Goal: Task Accomplishment & Management: Manage account settings

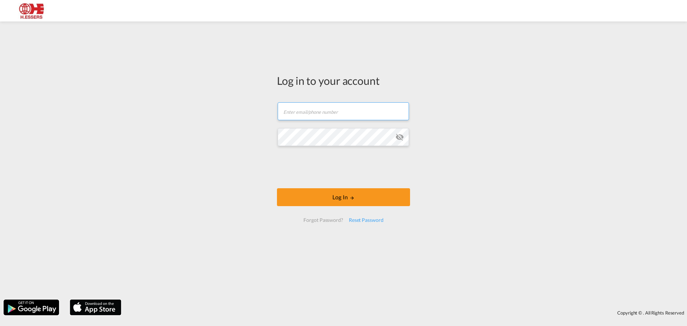
click at [338, 113] on input "text" at bounding box center [343, 111] width 131 height 18
type input "finola.koumans@essers.com"
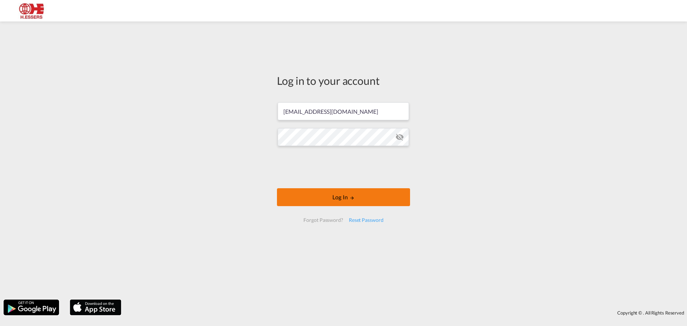
click at [365, 194] on button "Log In" at bounding box center [343, 197] width 133 height 18
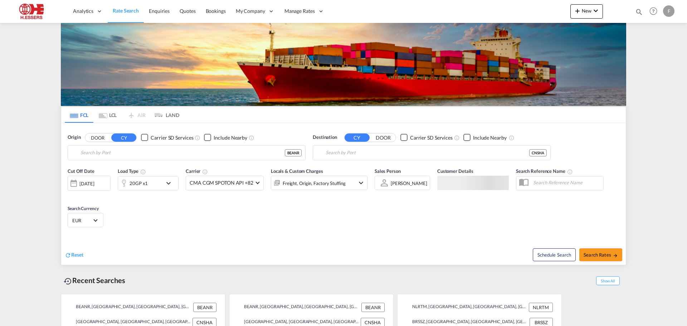
type input "[GEOGRAPHIC_DATA], BEANR"
type input "[GEOGRAPHIC_DATA], [GEOGRAPHIC_DATA]"
click at [218, 11] on span "Bookings" at bounding box center [216, 11] width 20 height 6
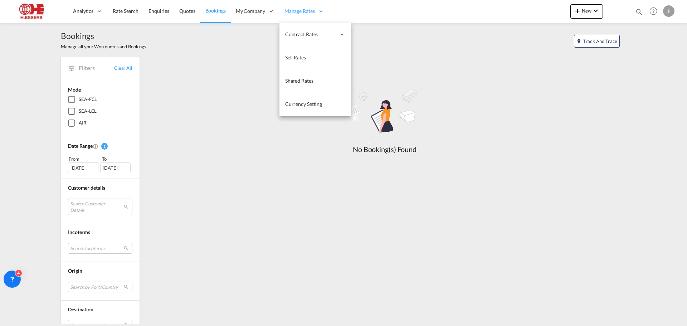
drag, startPoint x: 253, startPoint y: 79, endPoint x: 301, endPoint y: 15, distance: 80.4
click at [0, 0] on span "Customers" at bounding box center [0, 0] width 0 height 0
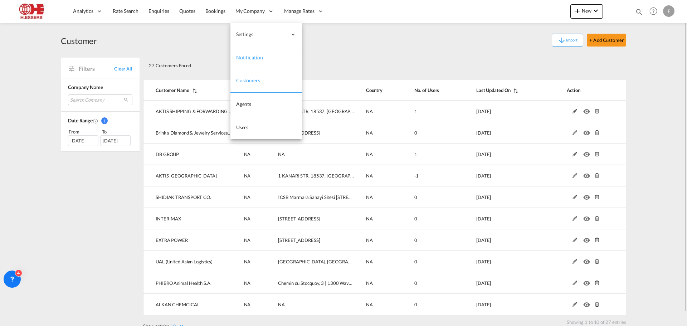
click at [262, 57] on link "Notification" at bounding box center [266, 57] width 72 height 23
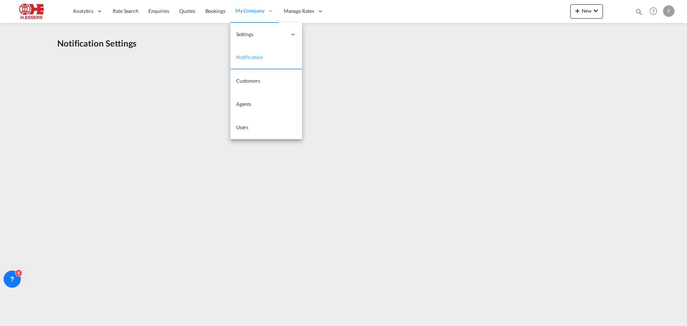
click at [262, 16] on div "My Company" at bounding box center [254, 11] width 48 height 23
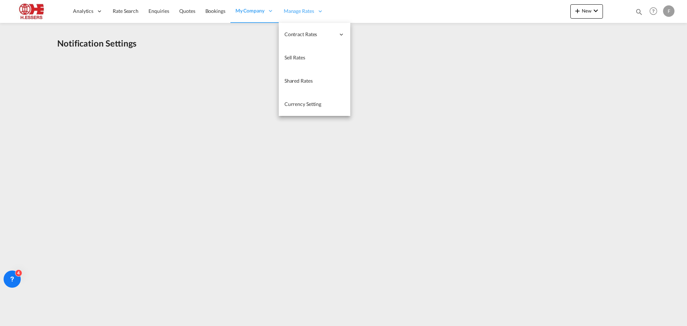
click at [297, 10] on span "Manage Rates" at bounding box center [299, 11] width 30 height 7
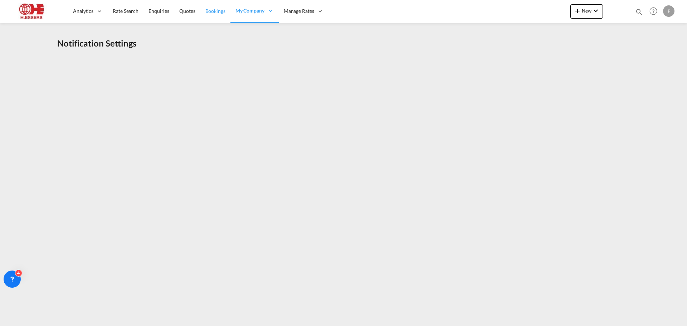
click at [207, 14] on span "Bookings" at bounding box center [215, 11] width 20 height 6
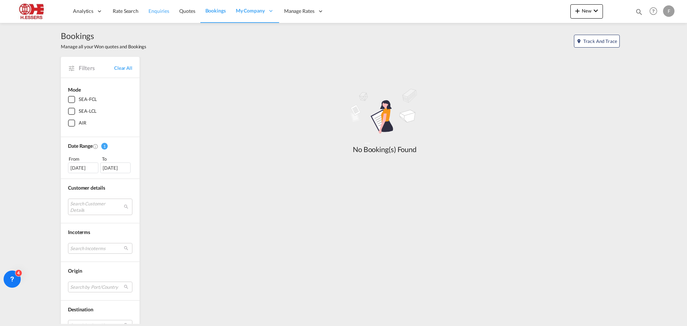
click at [155, 13] on span "Enquiries" at bounding box center [158, 11] width 21 height 6
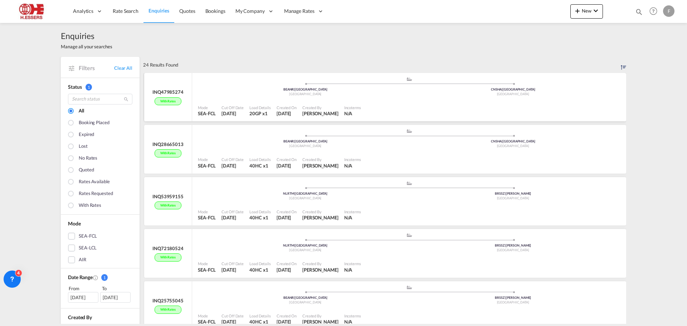
click at [206, 86] on ul ".a{fill:#aaa8ad;} .a{fill:#aaa8ad;} BEANR | Antwerp Belgium CNSHA | Shanghai Ch…" at bounding box center [408, 86] width 415 height 4
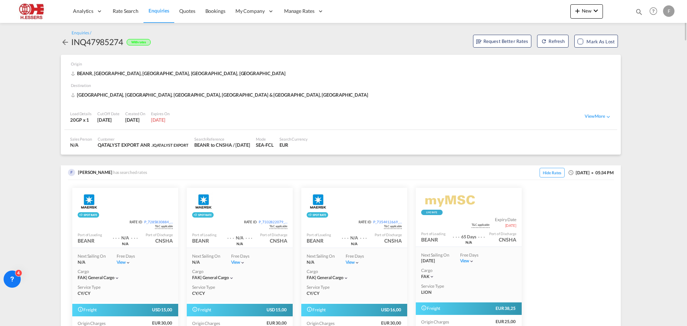
click at [62, 43] on md-icon "icon-arrow-left" at bounding box center [65, 42] width 9 height 9
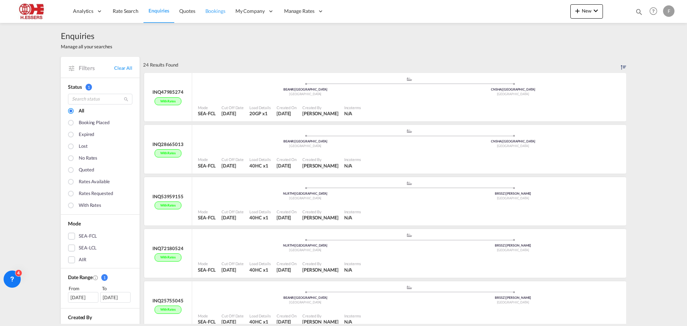
click at [211, 10] on span "Bookings" at bounding box center [215, 11] width 20 height 6
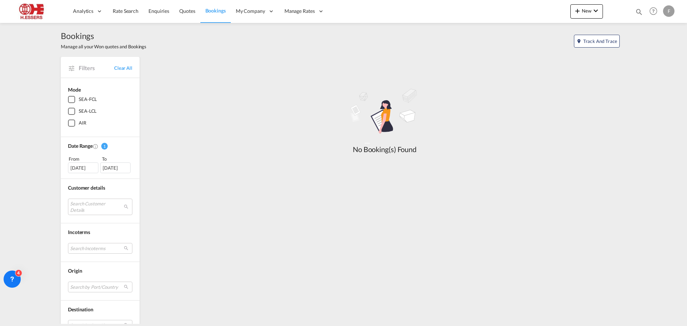
click at [509, 180] on div "Filters Clear All Mode SEA-FCL SEA-LCL AIR Date Range 1 From To 18 Aug 2025 17 …" at bounding box center [343, 237] width 565 height 361
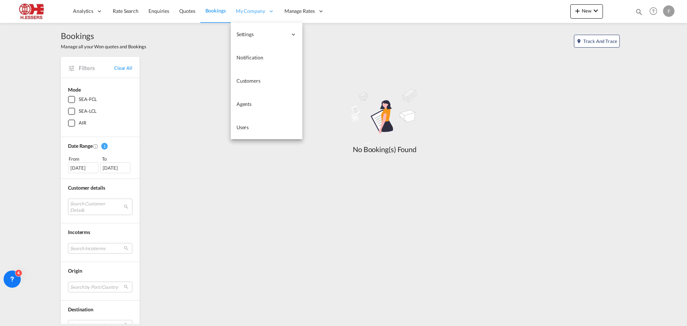
click at [257, 12] on span "My Company" at bounding box center [250, 11] width 29 height 7
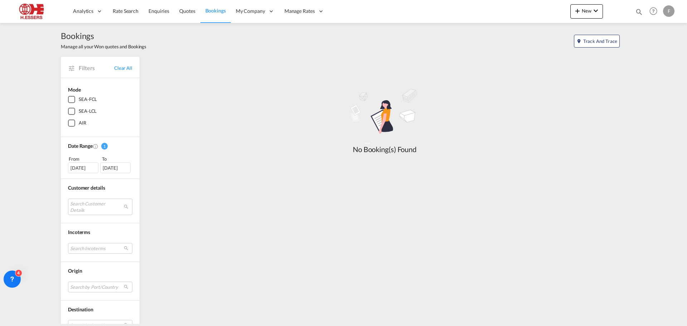
click at [669, 11] on div "F" at bounding box center [668, 10] width 11 height 11
click at [655, 60] on button "Logout" at bounding box center [660, 55] width 46 height 14
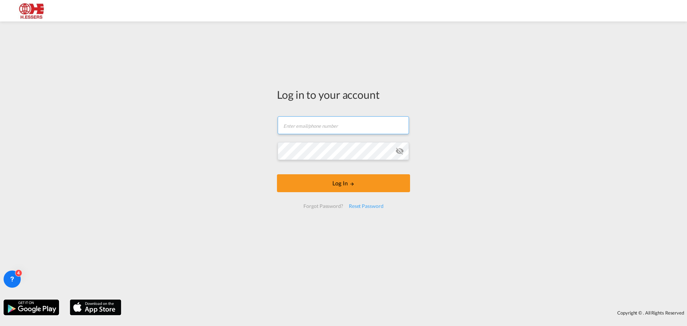
click at [377, 124] on input "text" at bounding box center [343, 125] width 131 height 18
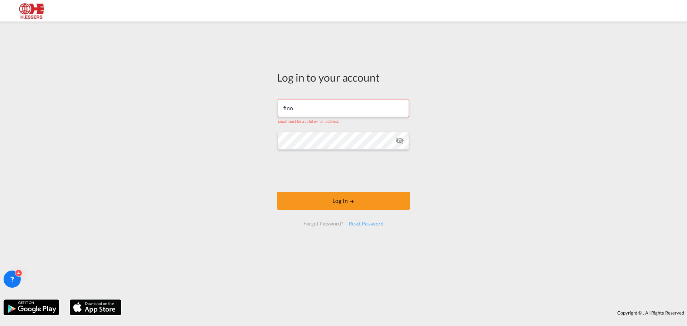
type input "finola.koumans@essers.com"
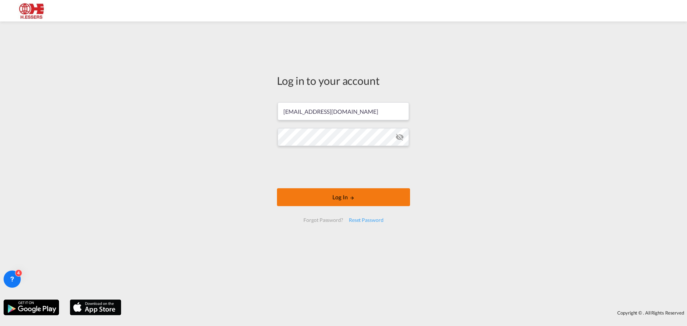
click at [367, 197] on button "Log In" at bounding box center [343, 197] width 133 height 18
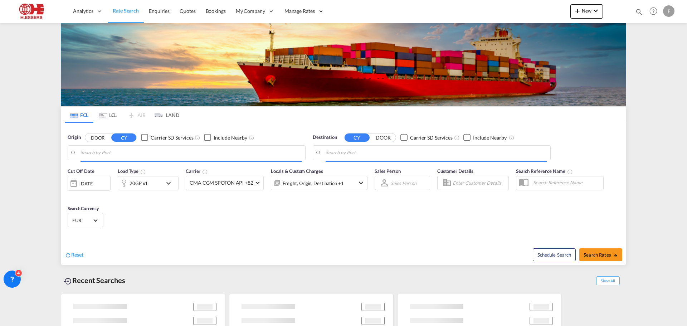
type input "[GEOGRAPHIC_DATA], BEANR"
type input "[GEOGRAPHIC_DATA], [GEOGRAPHIC_DATA]"
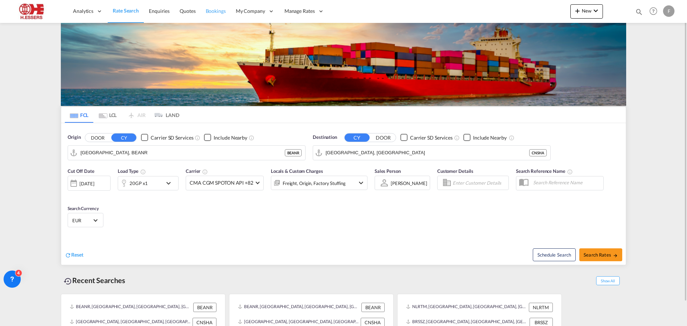
click at [219, 13] on span "Bookings" at bounding box center [216, 11] width 20 height 6
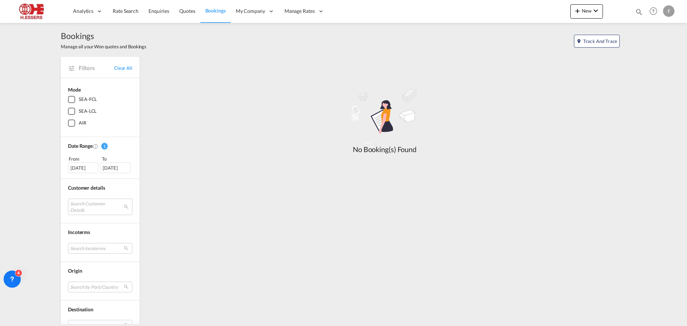
click at [670, 14] on div "F" at bounding box center [668, 10] width 11 height 11
click at [656, 55] on button "Logout" at bounding box center [660, 55] width 46 height 14
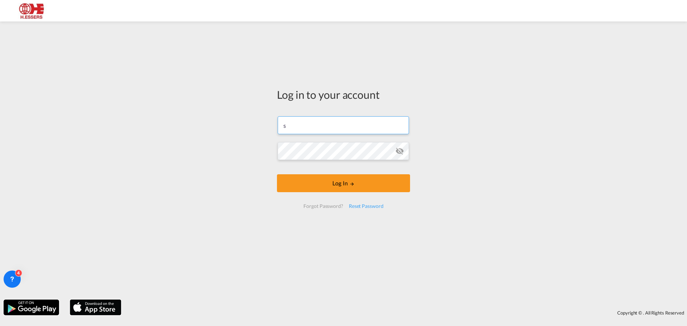
click at [365, 124] on input "s" at bounding box center [343, 125] width 131 height 18
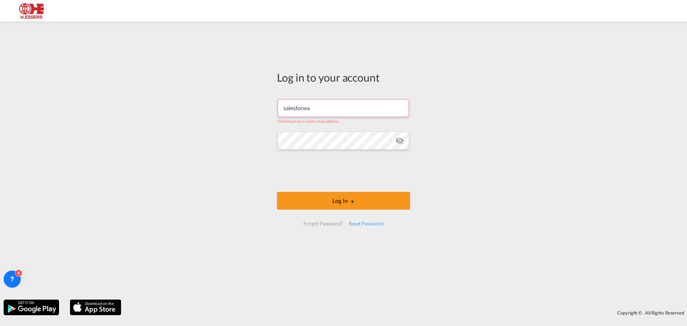
click at [337, 111] on input "salesforwa" at bounding box center [343, 108] width 131 height 18
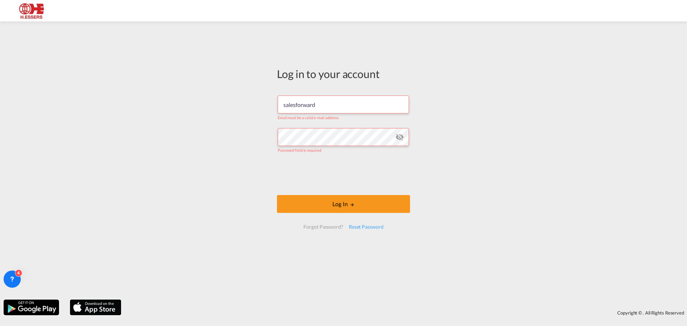
type input "salesforwarding@essers.com"
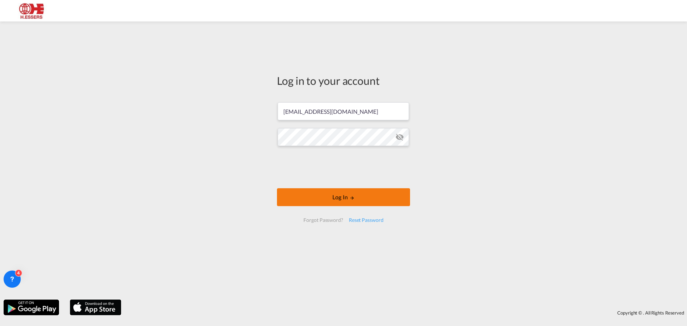
click at [391, 199] on button "Log In" at bounding box center [343, 197] width 133 height 18
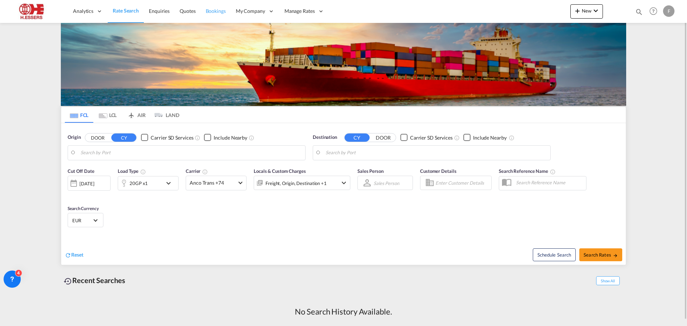
click at [215, 10] on span "Bookings" at bounding box center [216, 11] width 20 height 6
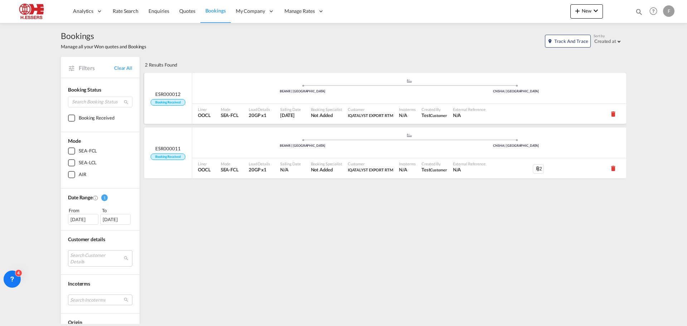
click at [205, 99] on div ".a{fill:#aaa8ad;} .a{fill:#aaa8ad;} BEANR | [GEOGRAPHIC_DATA] [GEOGRAPHIC_DATA]…" at bounding box center [409, 88] width 434 height 21
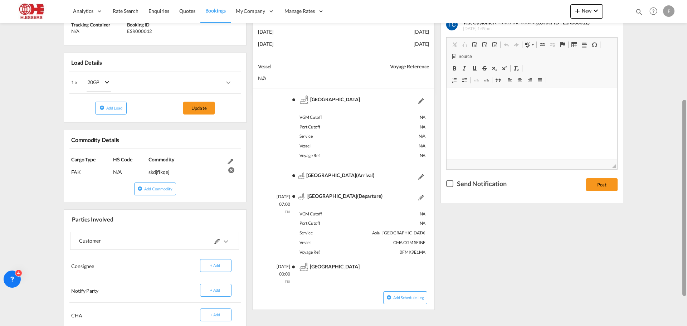
scroll to position [163, 0]
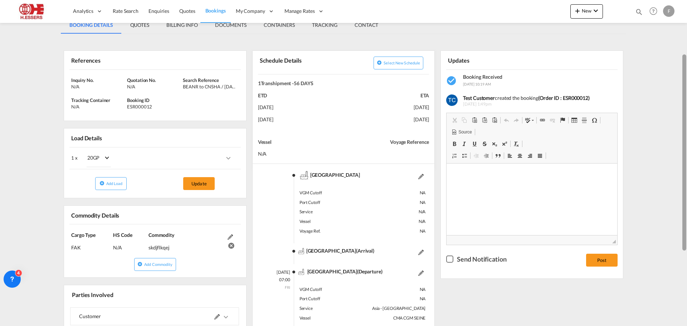
drag, startPoint x: 684, startPoint y: 82, endPoint x: 686, endPoint y: 135, distance: 53.3
click at [686, 135] on div at bounding box center [685, 162] width 1 height 323
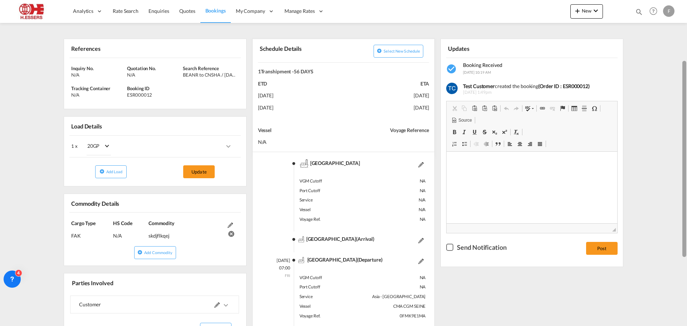
scroll to position [98, 0]
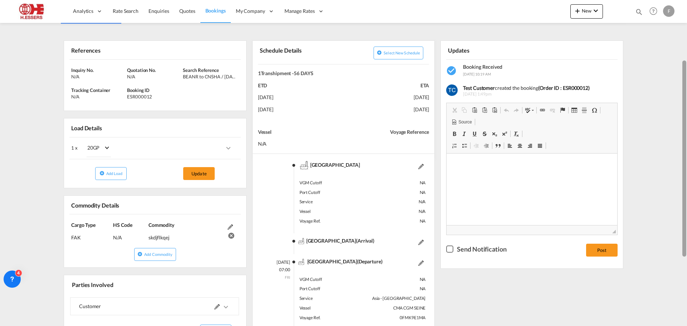
drag, startPoint x: 685, startPoint y: 154, endPoint x: 685, endPoint y: 87, distance: 67.6
click at [685, 87] on div at bounding box center [684, 158] width 4 height 196
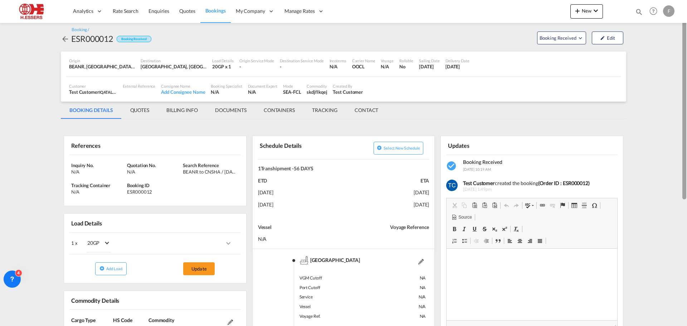
scroll to position [3, 0]
drag, startPoint x: 684, startPoint y: 141, endPoint x: 683, endPoint y: 84, distance: 57.2
click at [683, 84] on div at bounding box center [684, 101] width 4 height 196
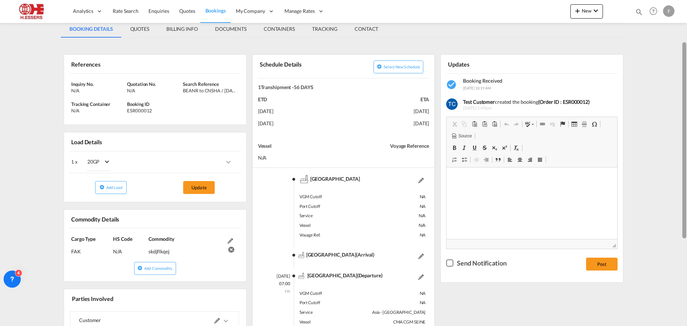
drag, startPoint x: 683, startPoint y: 84, endPoint x: 686, endPoint y: 134, distance: 50.5
click at [686, 134] on div at bounding box center [685, 156] width 1 height 323
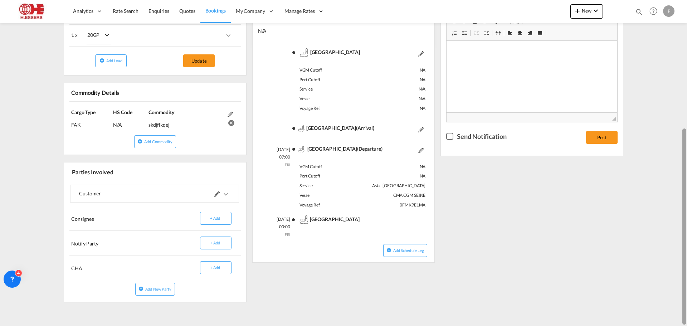
drag, startPoint x: 686, startPoint y: 142, endPoint x: 685, endPoint y: 80, distance: 61.9
click at [685, 80] on div at bounding box center [685, 162] width 1 height 323
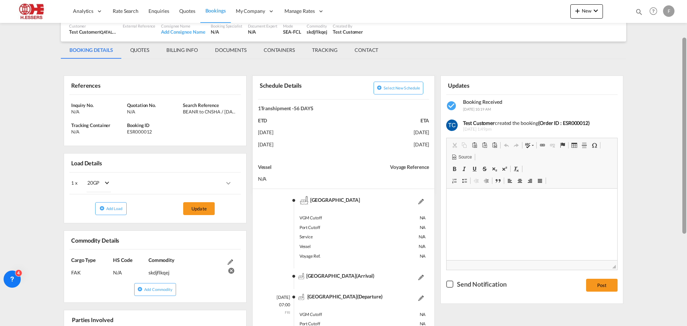
drag, startPoint x: 685, startPoint y: 74, endPoint x: 686, endPoint y: 113, distance: 38.3
click at [686, 113] on div at bounding box center [685, 161] width 1 height 323
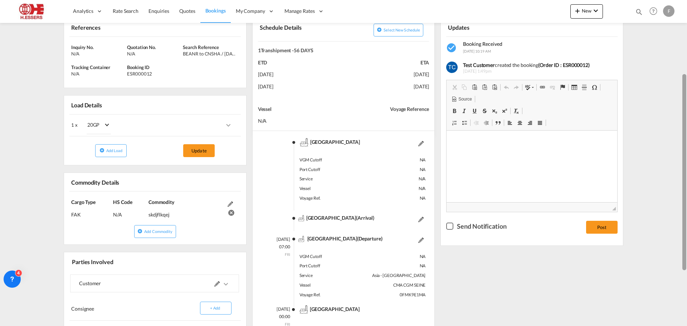
drag, startPoint x: 686, startPoint y: 170, endPoint x: 686, endPoint y: 116, distance: 54.0
click at [686, 116] on div at bounding box center [685, 162] width 1 height 323
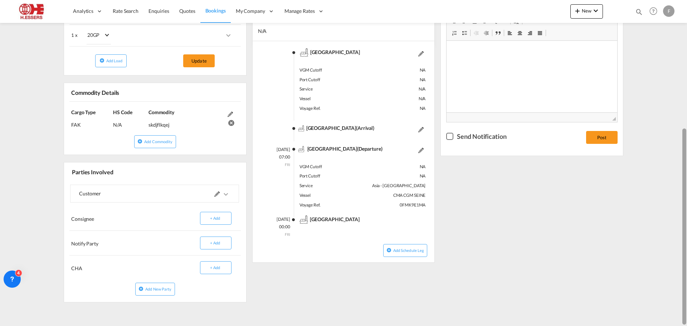
drag, startPoint x: 686, startPoint y: 142, endPoint x: 686, endPoint y: 113, distance: 29.3
click at [686, 113] on div at bounding box center [685, 162] width 1 height 323
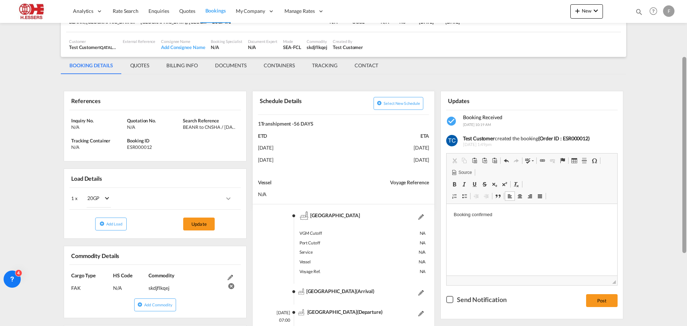
scroll to position [40, 0]
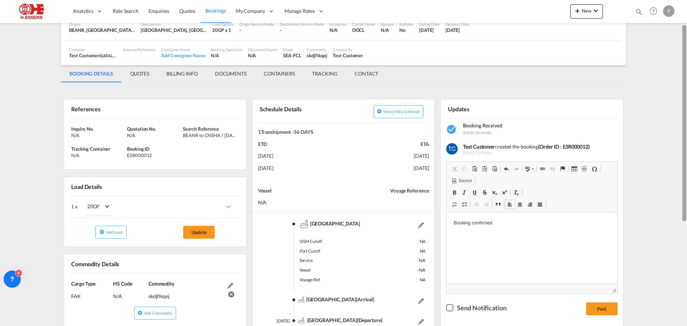
drag, startPoint x: 683, startPoint y: 167, endPoint x: 683, endPoint y: 191, distance: 24.0
click at [683, 191] on div at bounding box center [684, 123] width 4 height 196
click at [185, 75] on md-tab-item "BILLING INFO" at bounding box center [182, 73] width 49 height 17
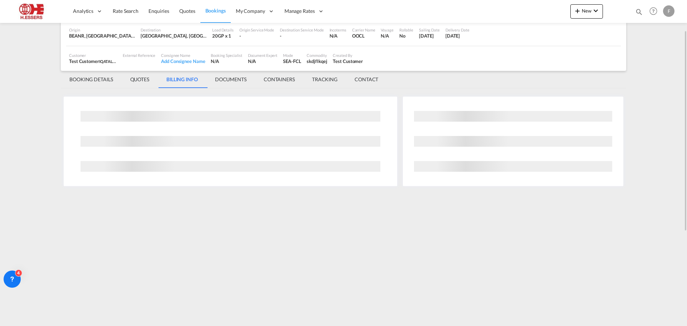
scroll to position [0, 0]
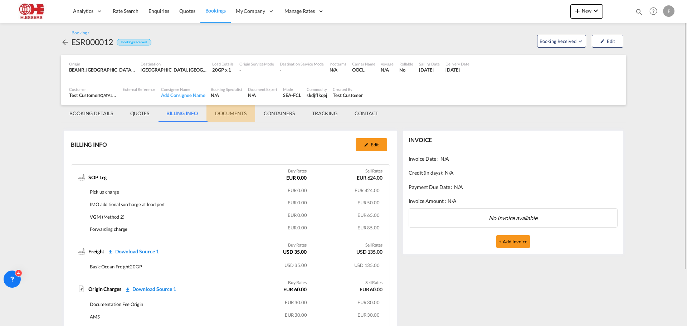
click at [234, 112] on md-tab-item "DOCUMENTS" at bounding box center [230, 113] width 49 height 17
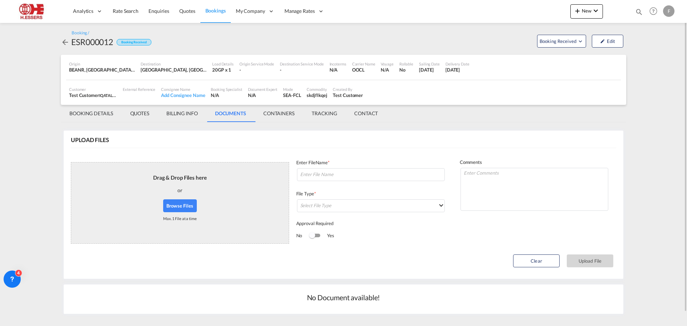
click at [67, 43] on md-icon "icon-arrow-left" at bounding box center [65, 42] width 9 height 9
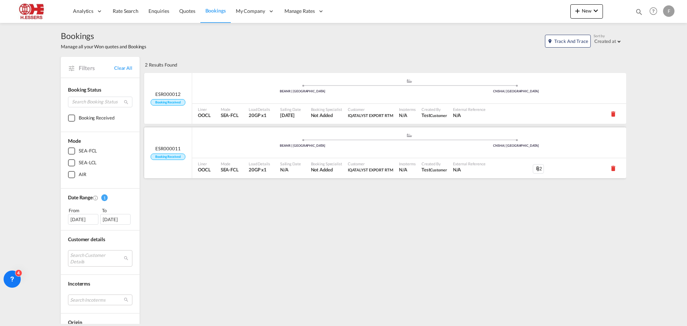
click at [171, 148] on span "ESR000011" at bounding box center [167, 148] width 25 height 6
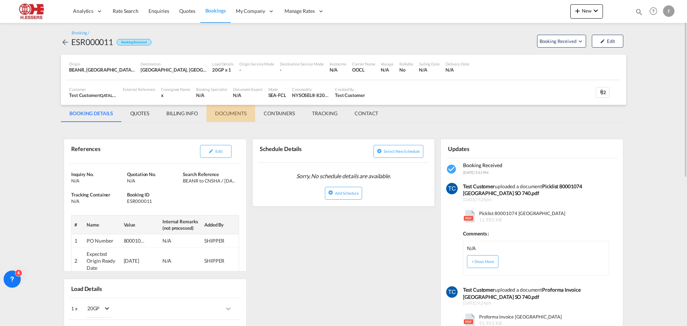
click at [236, 114] on md-tab-item "DOCUMENTS" at bounding box center [230, 113] width 49 height 17
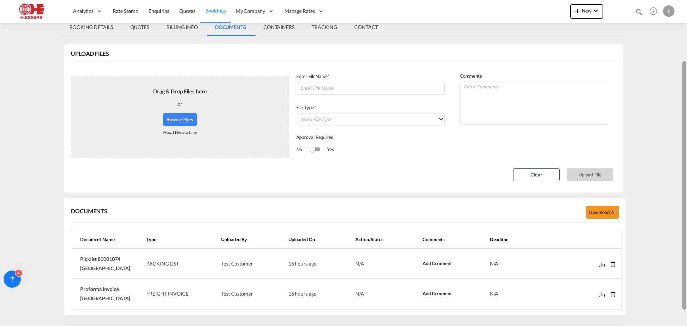
scroll to position [98, 0]
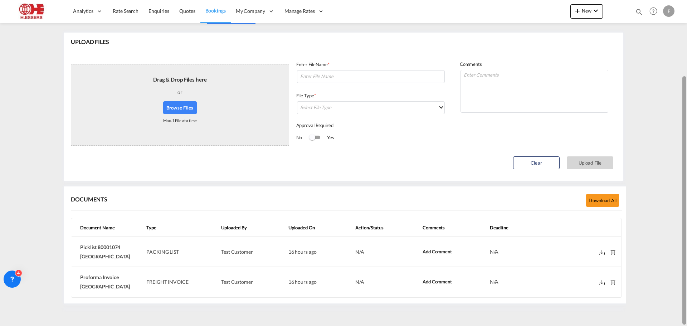
drag, startPoint x: 685, startPoint y: 98, endPoint x: 686, endPoint y: 176, distance: 78.0
click at [686, 176] on div at bounding box center [685, 162] width 1 height 323
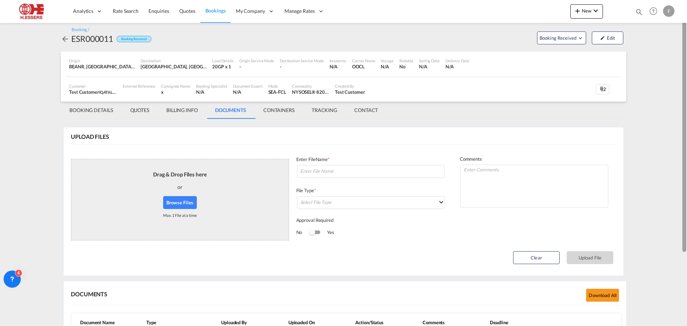
scroll to position [0, 0]
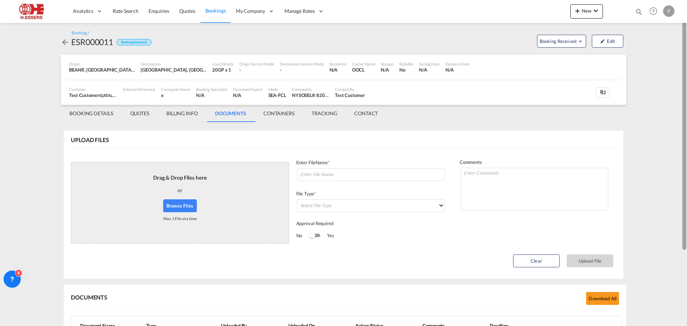
drag, startPoint x: 685, startPoint y: 148, endPoint x: 683, endPoint y: 62, distance: 86.6
click at [683, 62] on div at bounding box center [684, 125] width 4 height 248
click at [279, 113] on md-tab-item "CONTAINERS" at bounding box center [279, 113] width 48 height 17
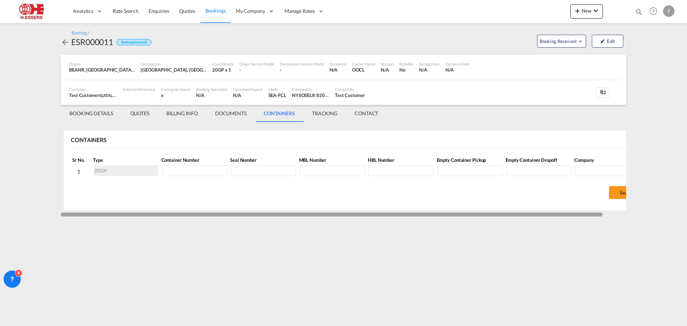
drag, startPoint x: 414, startPoint y: 216, endPoint x: 357, endPoint y: 215, distance: 56.9
click at [357, 215] on div at bounding box center [331, 214] width 541 height 4
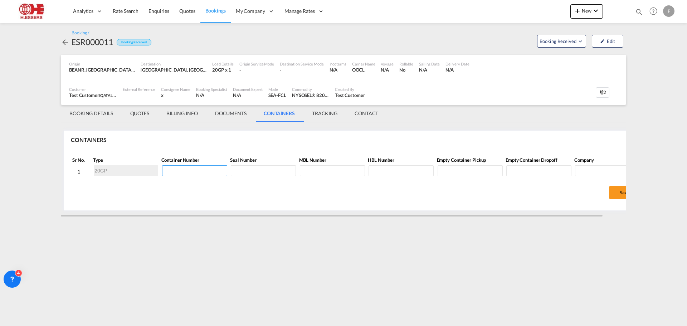
click at [192, 170] on input at bounding box center [194, 170] width 65 height 11
click at [330, 111] on md-tab-item "TRACKING" at bounding box center [324, 113] width 43 height 17
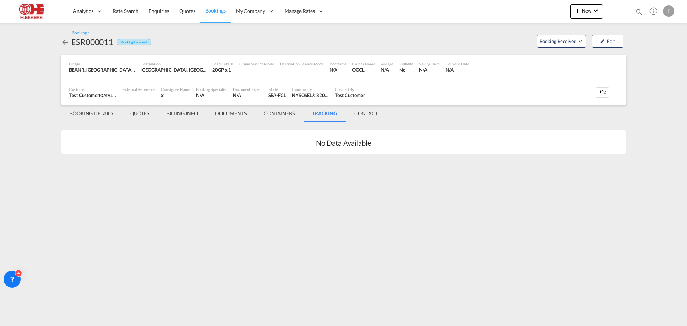
click at [64, 42] on md-icon "icon-arrow-left" at bounding box center [65, 42] width 9 height 9
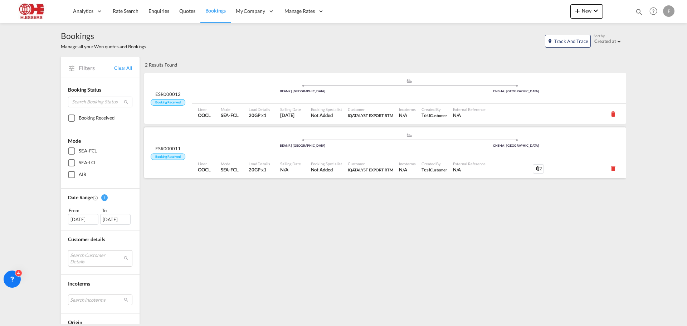
click at [178, 141] on div "ESR000011 Booking Received" at bounding box center [168, 152] width 48 height 51
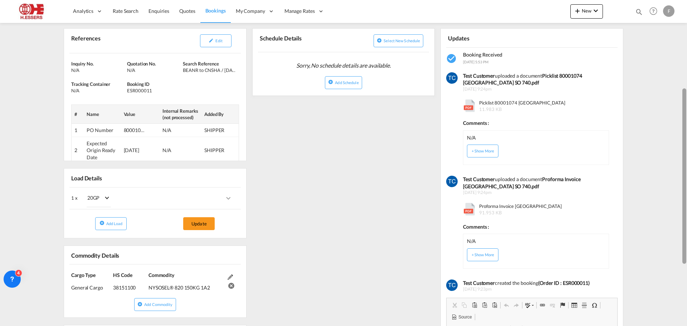
scroll to position [128, 0]
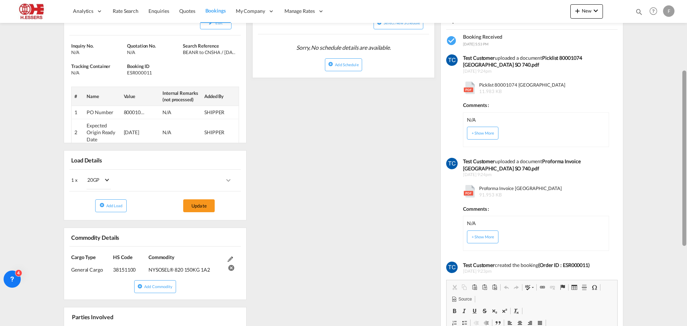
drag, startPoint x: 685, startPoint y: 120, endPoint x: 685, endPoint y: 189, distance: 69.4
click at [685, 189] on div at bounding box center [684, 157] width 4 height 175
click at [107, 178] on md-select "20GP 40GP 40HC 45HC 20RE 40RE 40HR 20OT 40OT 20FR 40FR 40NR 20NR 45S 20TK 40TK …" at bounding box center [97, 181] width 39 height 18
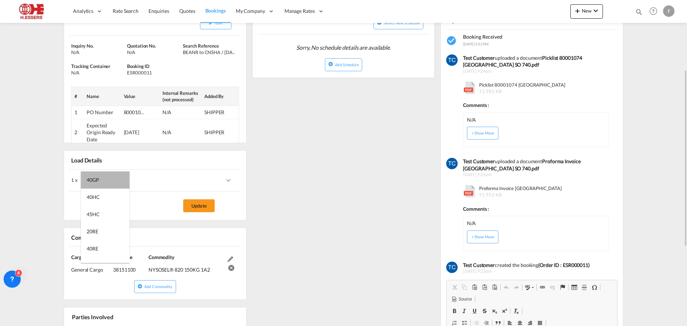
click at [107, 178] on md-option "40GP" at bounding box center [105, 179] width 49 height 17
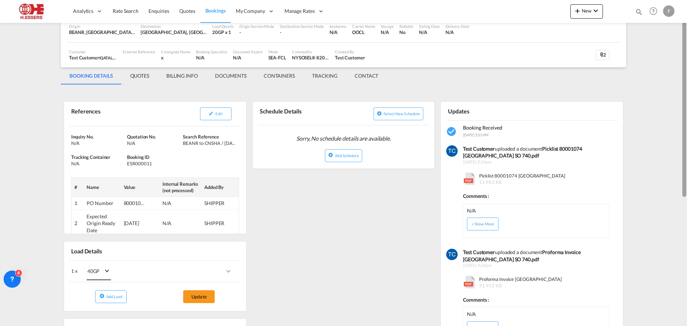
drag, startPoint x: 684, startPoint y: 112, endPoint x: 686, endPoint y: 64, distance: 48.7
click at [686, 64] on div at bounding box center [685, 162] width 1 height 323
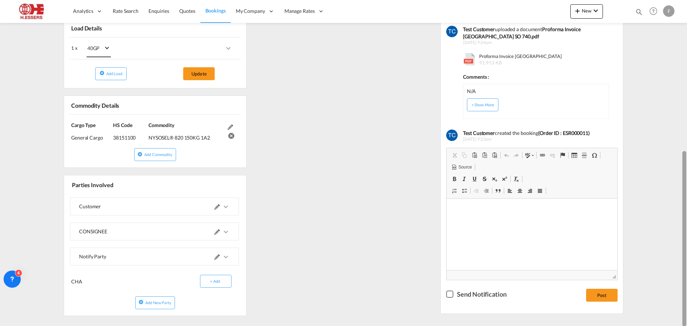
scroll to position [274, 0]
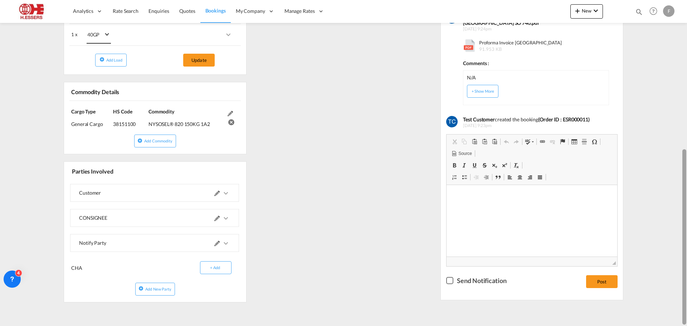
drag, startPoint x: 685, startPoint y: 176, endPoint x: 681, endPoint y: 178, distance: 4.8
click at [681, 178] on md-content "Analytics Reports Dashboard Rate Search Enquiries Quotes Bookings" at bounding box center [343, 163] width 687 height 326
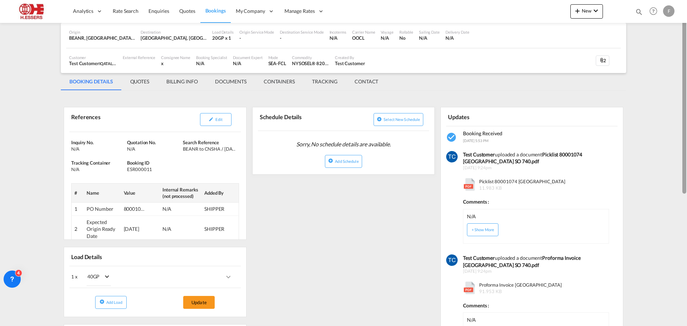
drag, startPoint x: 683, startPoint y: 242, endPoint x: 686, endPoint y: 112, distance: 130.6
click at [686, 112] on div at bounding box center [685, 162] width 1 height 323
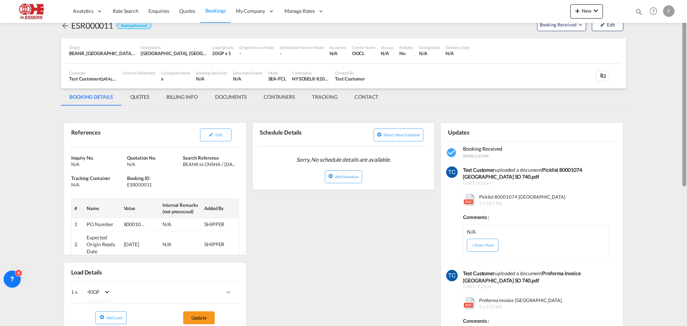
drag, startPoint x: 683, startPoint y: 156, endPoint x: 684, endPoint y: 18, distance: 138.4
click at [684, 18] on md-content "Analytics Reports Dashboard Rate Search Enquiries Quotes Bookings" at bounding box center [343, 163] width 687 height 326
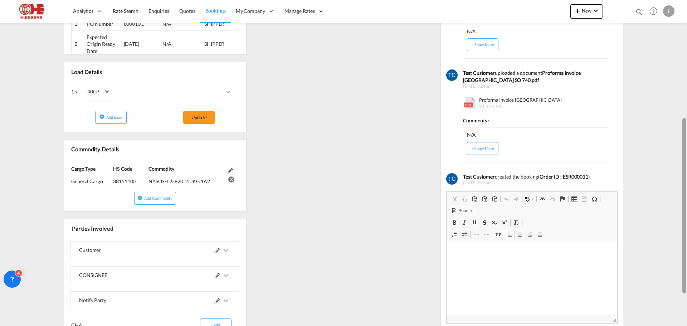
scroll to position [219, 0]
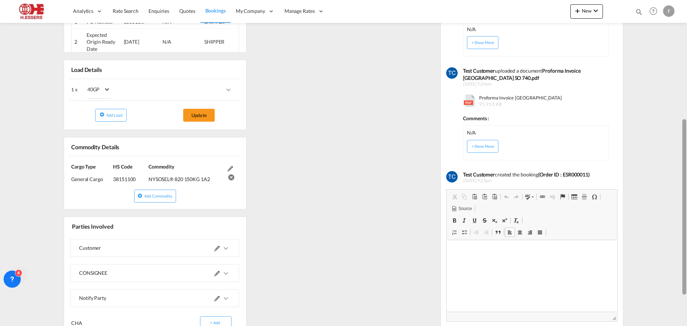
drag, startPoint x: 685, startPoint y: 164, endPoint x: 683, endPoint y: 273, distance: 109.1
click at [683, 273] on div at bounding box center [684, 206] width 4 height 175
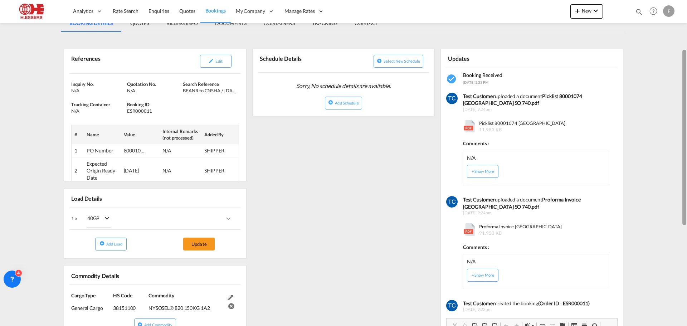
drag, startPoint x: 683, startPoint y: 211, endPoint x: 686, endPoint y: 142, distance: 69.1
click at [686, 142] on div at bounding box center [685, 162] width 1 height 323
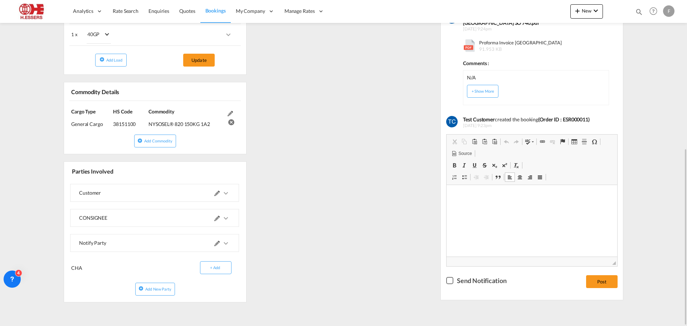
click at [684, 179] on md-content "Analytics Reports Dashboard Rate Search Enquiries Quotes Bookings" at bounding box center [343, 163] width 687 height 326
click at [681, 183] on md-content "Analytics Reports Dashboard Rate Search Enquiries Quotes Bookings" at bounding box center [343, 163] width 687 height 326
drag, startPoint x: 686, startPoint y: 184, endPoint x: 686, endPoint y: 144, distance: 40.4
click at [686, 144] on div at bounding box center [685, 162] width 1 height 323
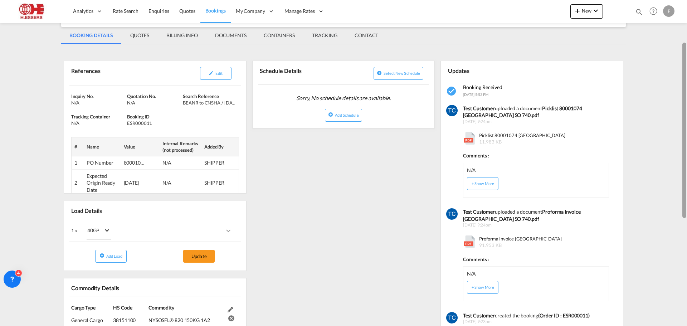
drag, startPoint x: 685, startPoint y: 156, endPoint x: 686, endPoint y: 198, distance: 42.2
click at [686, 198] on div at bounding box center [685, 162] width 1 height 323
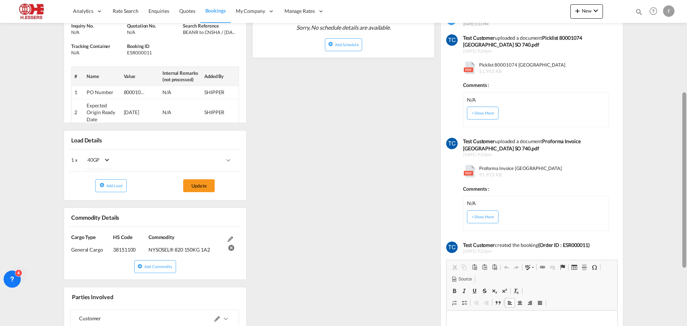
drag, startPoint x: 683, startPoint y: 186, endPoint x: 686, endPoint y: 119, distance: 67.6
click at [686, 119] on div at bounding box center [685, 170] width 1 height 323
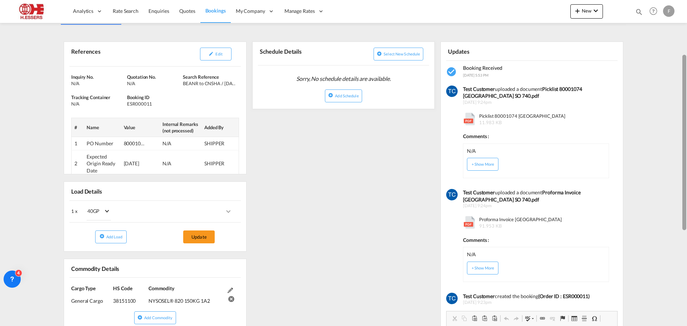
drag, startPoint x: 686, startPoint y: 161, endPoint x: 686, endPoint y: 65, distance: 95.8
click at [686, 65] on div at bounding box center [684, 142] width 4 height 175
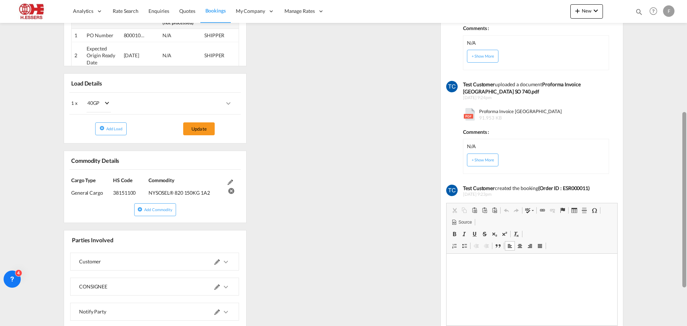
drag, startPoint x: 684, startPoint y: 169, endPoint x: 686, endPoint y: 229, distance: 59.4
click at [686, 229] on div at bounding box center [685, 162] width 1 height 323
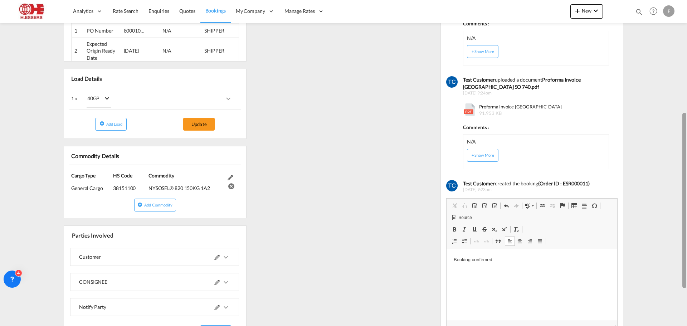
scroll to position [212, 0]
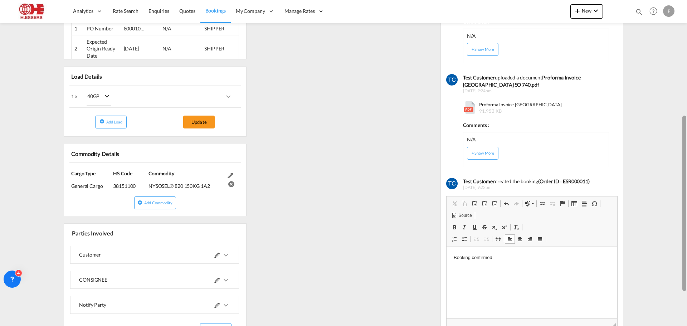
drag, startPoint x: 684, startPoint y: 230, endPoint x: 685, endPoint y: 196, distance: 33.3
click at [685, 196] on div at bounding box center [684, 203] width 4 height 175
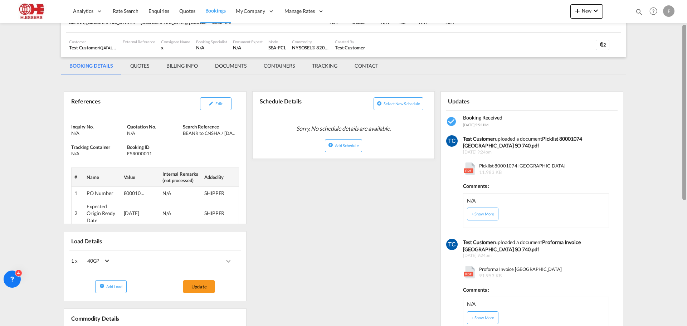
scroll to position [45, 0]
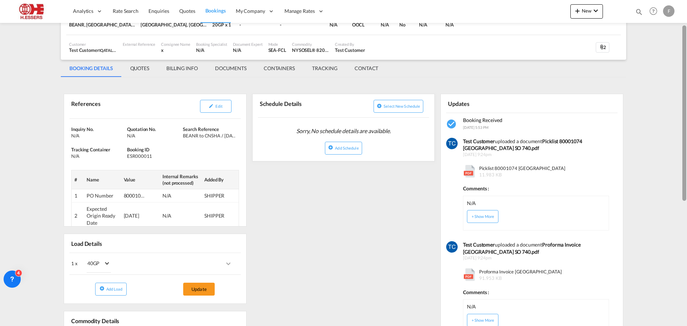
drag, startPoint x: 684, startPoint y: 227, endPoint x: 686, endPoint y: 137, distance: 89.8
click at [686, 137] on div at bounding box center [685, 162] width 1 height 323
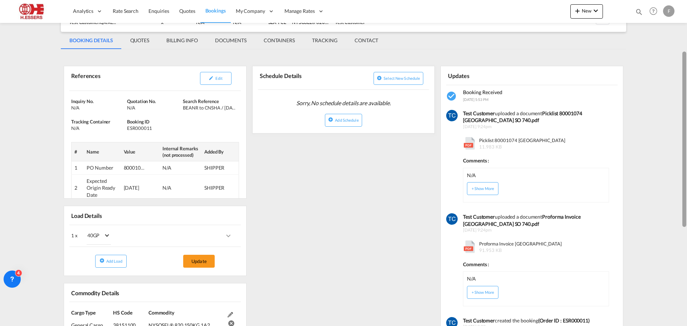
scroll to position [51, 0]
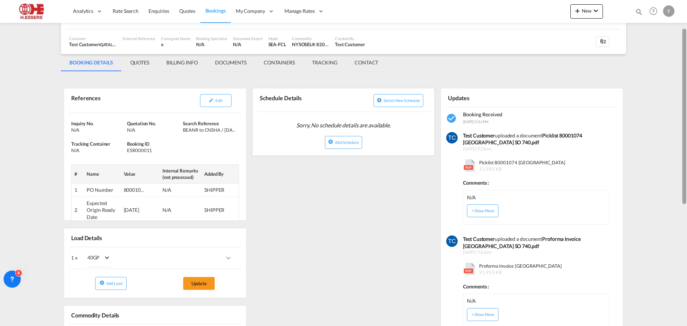
drag, startPoint x: 683, startPoint y: 168, endPoint x: 681, endPoint y: 48, distance: 120.2
click at [681, 48] on md-content "Analytics Reports Dashboard Rate Search Enquiries Quotes Bookings" at bounding box center [343, 163] width 687 height 326
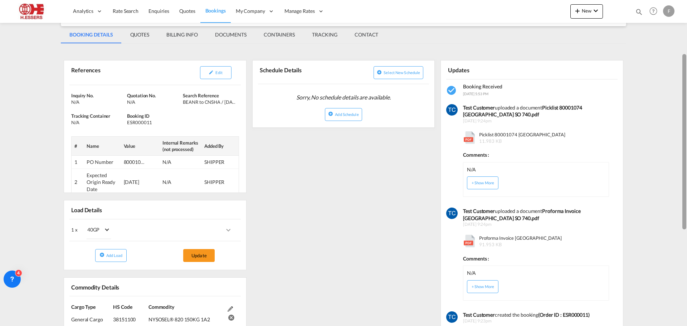
scroll to position [70, 0]
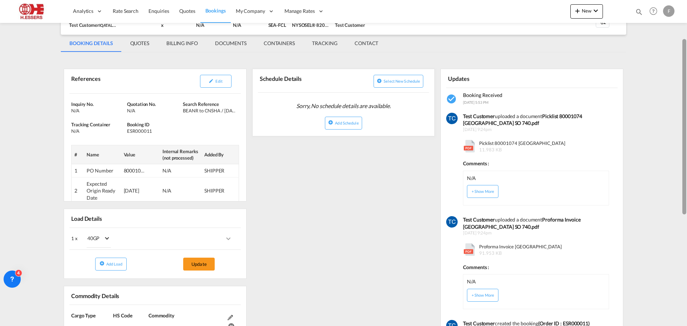
drag, startPoint x: 683, startPoint y: 190, endPoint x: 678, endPoint y: 80, distance: 109.9
click at [678, 80] on md-content "Analytics Reports Dashboard Rate Search Enquiries Quotes Bookings" at bounding box center [343, 163] width 687 height 326
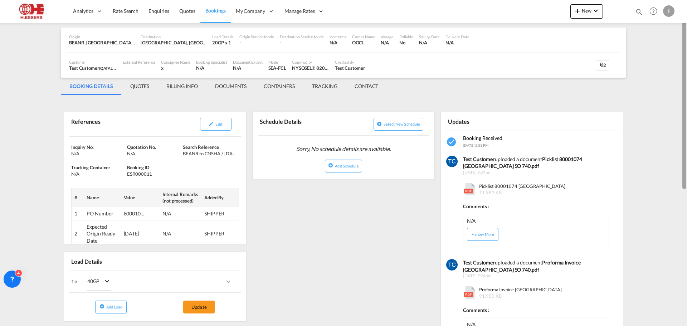
scroll to position [26, 0]
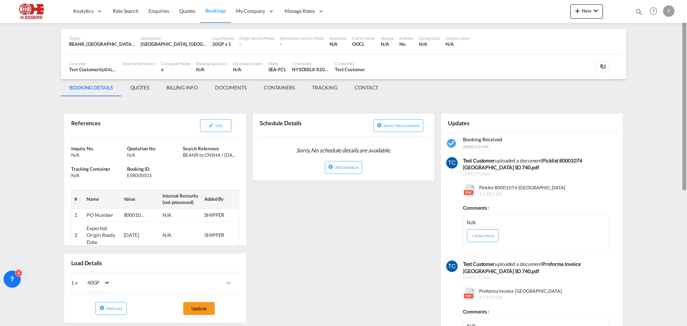
drag, startPoint x: 683, startPoint y: 69, endPoint x: 679, endPoint y: 45, distance: 24.0
click at [679, 45] on md-content "Analytics Reports Dashboard Rate Search Enquiries Quotes Bookings" at bounding box center [343, 163] width 687 height 326
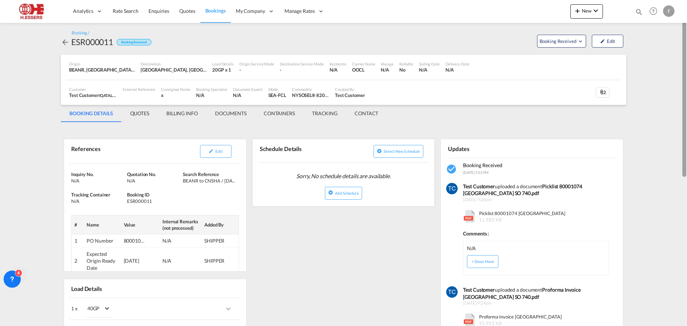
drag, startPoint x: 684, startPoint y: 80, endPoint x: 683, endPoint y: 53, distance: 27.6
click at [683, 53] on div at bounding box center [684, 88] width 4 height 175
click at [65, 42] on md-icon "icon-arrow-left" at bounding box center [65, 42] width 9 height 9
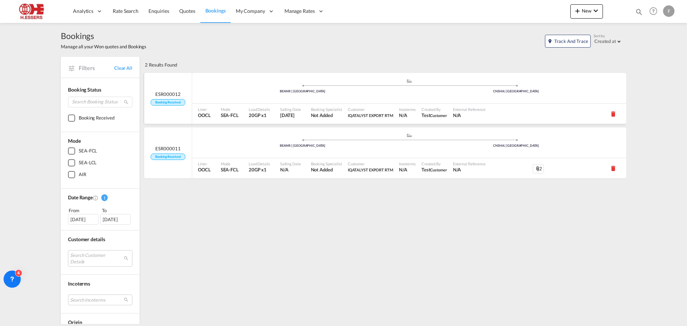
click at [179, 99] on span "Booking Received" at bounding box center [168, 102] width 34 height 7
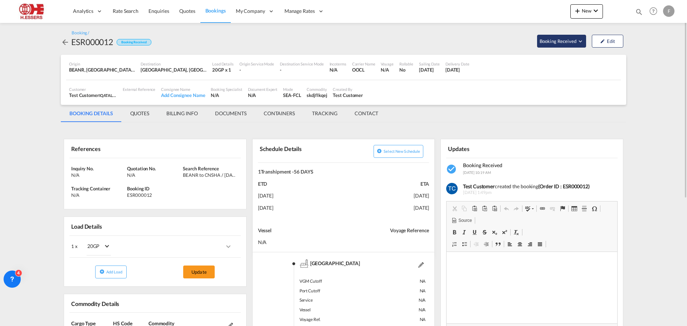
click at [580, 42] on md-icon "Open demo menu" at bounding box center [580, 41] width 6 height 6
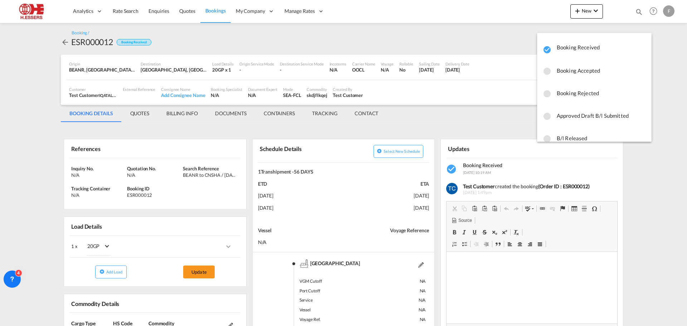
click at [546, 70] on md-icon "icon-checkbox-blank-circle" at bounding box center [546, 71] width 9 height 9
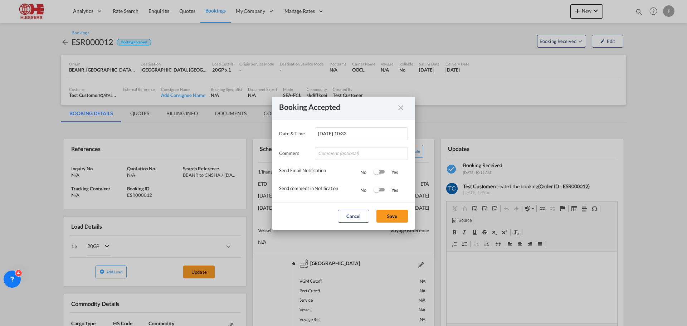
click at [382, 170] on div "Switch 1" at bounding box center [379, 172] width 11 height 4
click at [381, 190] on div "Switch 2" at bounding box center [379, 190] width 11 height 4
click at [379, 192] on div "Switch 2" at bounding box center [378, 190] width 11 height 9
click at [369, 153] on input "Date & ..." at bounding box center [361, 153] width 93 height 13
type input "Booking confirmation"
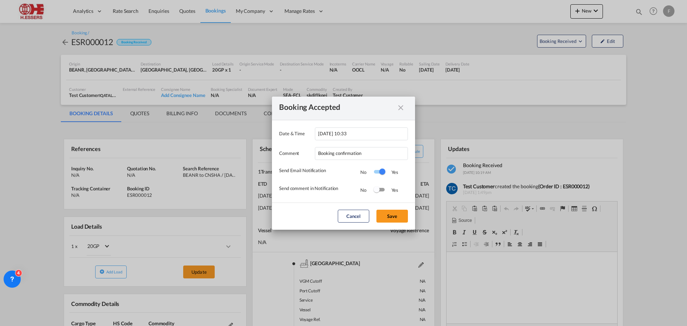
click at [382, 191] on div "Switch 2" at bounding box center [379, 190] width 11 height 4
click at [395, 215] on button "Save" at bounding box center [391, 216] width 31 height 13
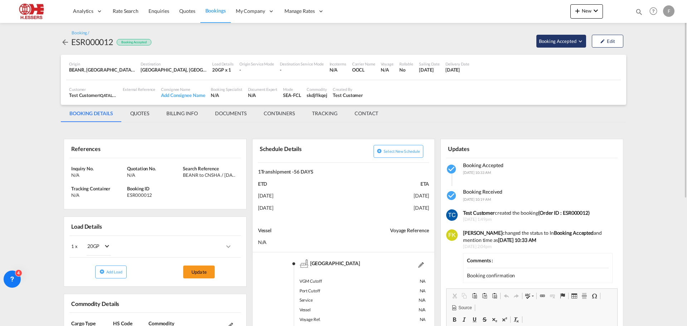
click at [567, 39] on span "Booking Accepted" at bounding box center [558, 41] width 38 height 7
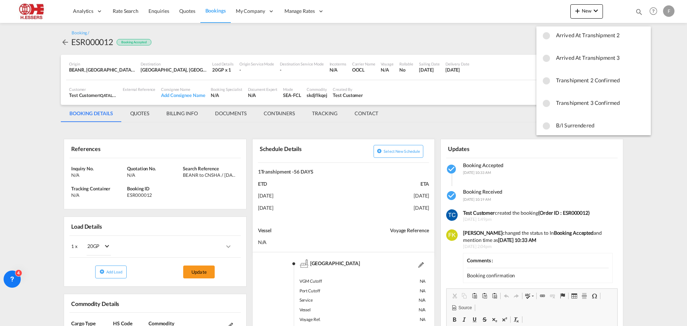
scroll to position [325, 0]
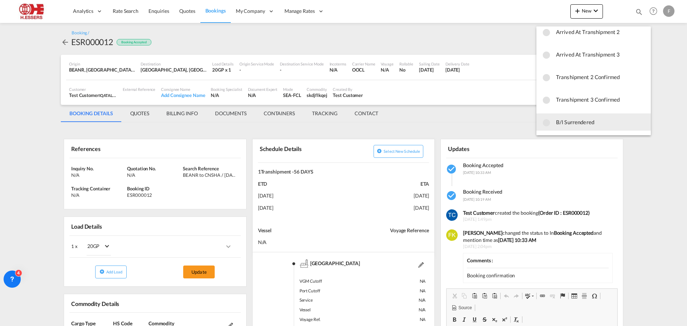
click at [555, 151] on md-backdrop at bounding box center [343, 163] width 687 height 326
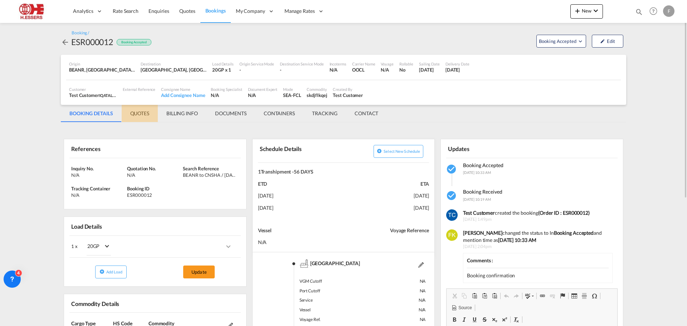
click at [139, 114] on md-tab-item "QUOTES" at bounding box center [140, 113] width 36 height 17
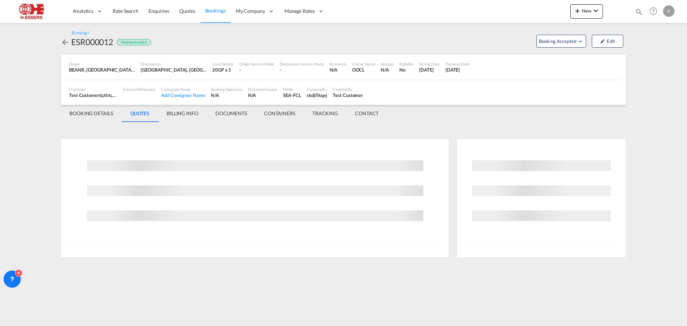
click at [65, 37] on div at bounding box center [66, 41] width 10 height 11
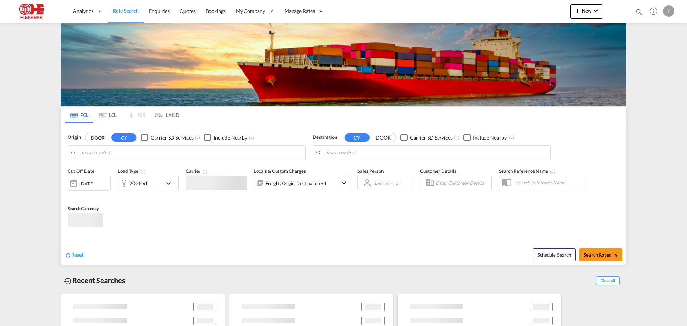
type input "[GEOGRAPHIC_DATA], BEANR"
type input "[GEOGRAPHIC_DATA], [GEOGRAPHIC_DATA]"
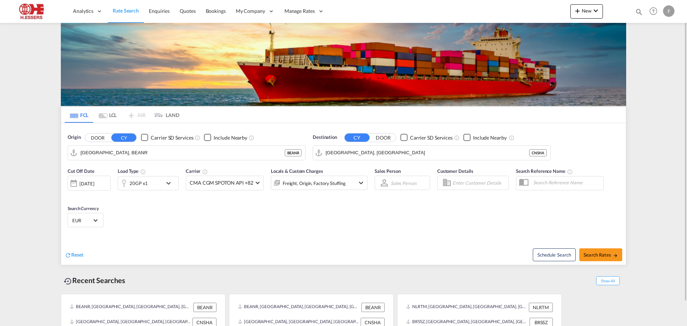
click at [670, 12] on div "F" at bounding box center [668, 10] width 11 height 11
click at [657, 55] on button "Logout" at bounding box center [660, 55] width 46 height 14
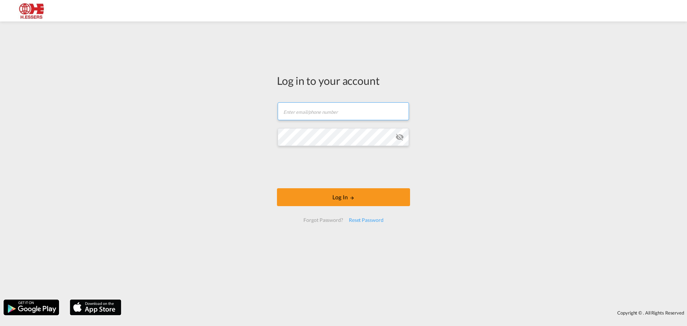
click at [327, 113] on input "text" at bounding box center [343, 111] width 131 height 18
type input "[EMAIL_ADDRESS][DOMAIN_NAME]"
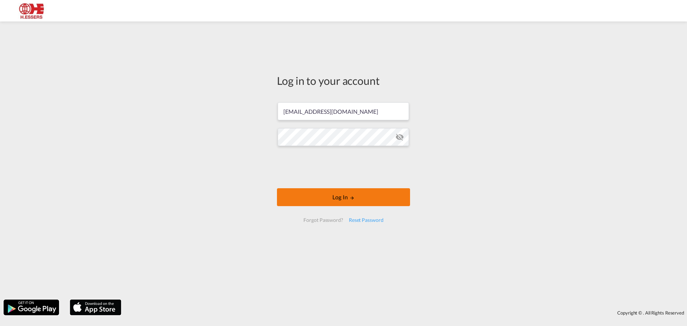
click at [374, 200] on button "Log In" at bounding box center [343, 197] width 133 height 18
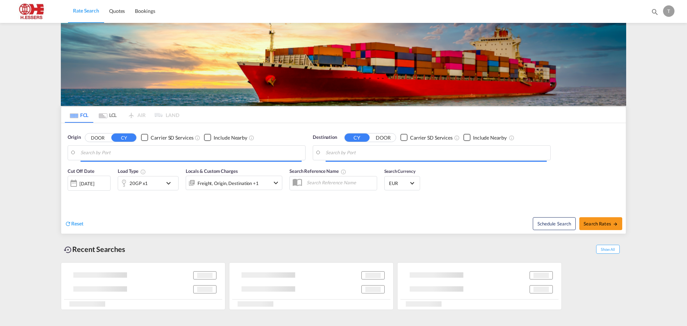
type input "[GEOGRAPHIC_DATA], BEANR"
type input "[GEOGRAPHIC_DATA], [GEOGRAPHIC_DATA]"
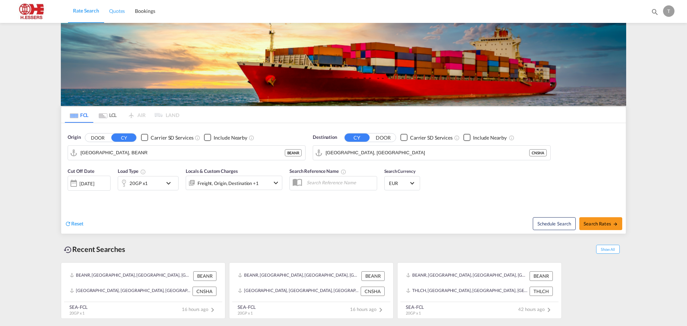
click at [117, 14] on span "Quotes" at bounding box center [117, 11] width 16 height 6
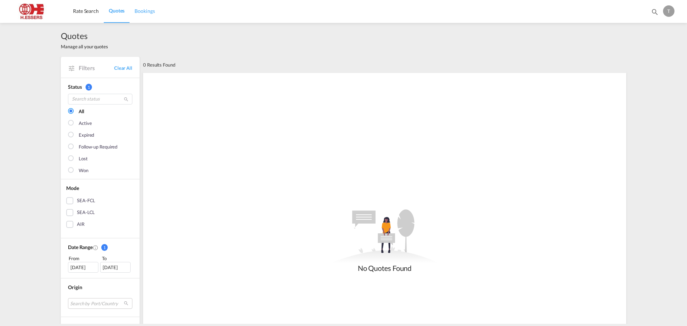
click at [153, 13] on span "Bookings" at bounding box center [144, 11] width 20 height 6
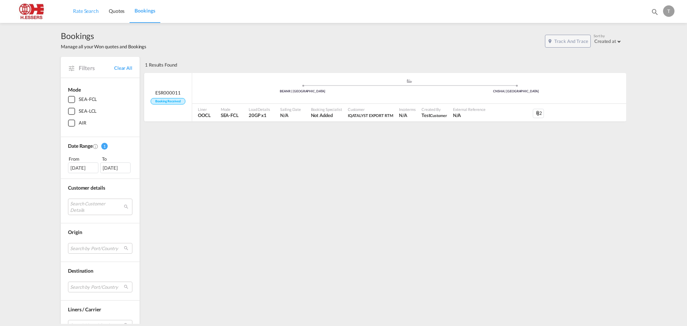
click at [92, 12] on span "Rate Search" at bounding box center [86, 11] width 26 height 6
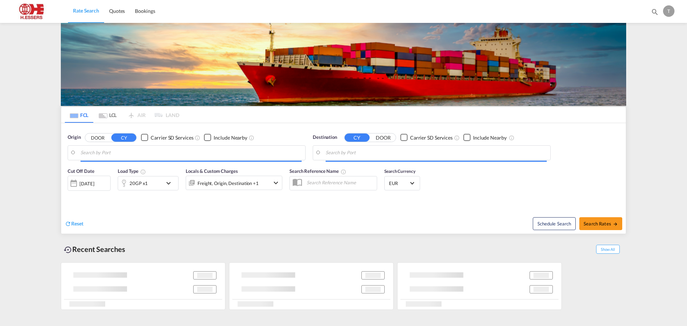
type input "[GEOGRAPHIC_DATA], BEANR"
type input "[GEOGRAPHIC_DATA], [GEOGRAPHIC_DATA]"
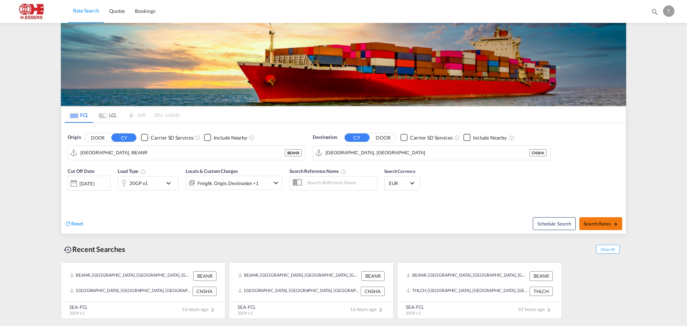
click at [599, 222] on span "Search Rates" at bounding box center [600, 224] width 34 height 6
type input "BEANR to CNSHA / [DATE]"
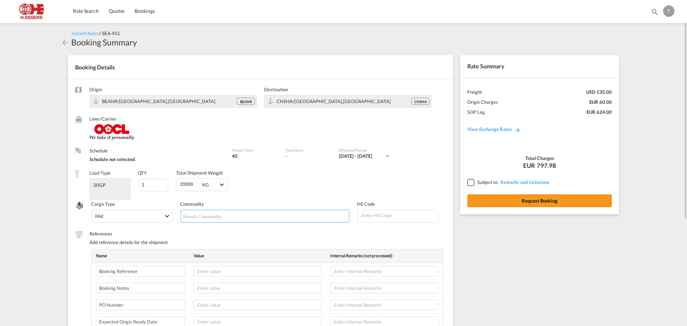
click at [226, 217] on input "Chips input." at bounding box center [214, 216] width 65 height 11
type input "nysqskfqke"
click at [215, 304] on input "text" at bounding box center [257, 304] width 128 height 11
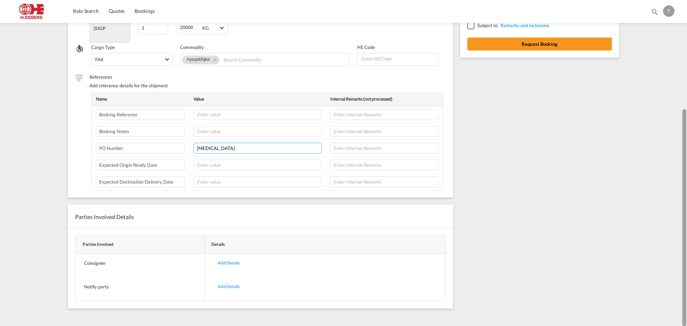
scroll to position [158, 0]
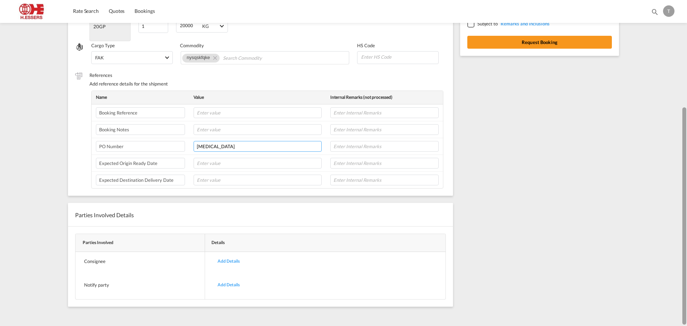
drag, startPoint x: 683, startPoint y: 170, endPoint x: 686, endPoint y: 296, distance: 125.9
click at [686, 296] on div at bounding box center [685, 162] width 1 height 323
type input "[MEDICAL_DATA]"
click at [686, 221] on div at bounding box center [685, 162] width 1 height 323
drag, startPoint x: 686, startPoint y: 221, endPoint x: 677, endPoint y: 131, distance: 90.3
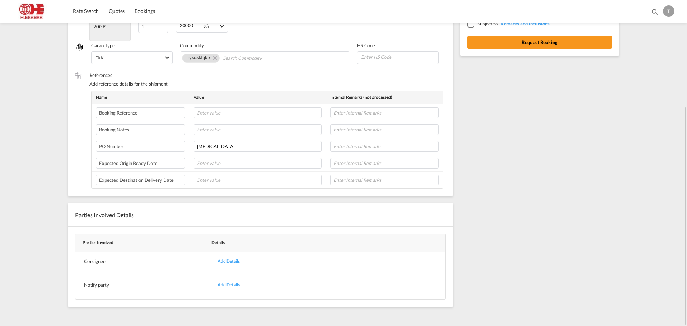
click at [677, 131] on md-content "Rate Search Quotes Bookings Bookings Quotes T My Profile Logout Instant Rates /…" at bounding box center [343, 163] width 687 height 326
click at [677, 132] on md-content "Rate Search Quotes Bookings Bookings Quotes T My Profile Logout Instant Rates /…" at bounding box center [343, 163] width 687 height 326
click at [686, 139] on div at bounding box center [685, 162] width 1 height 323
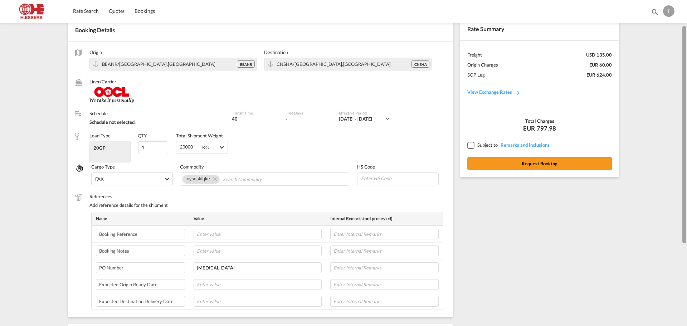
scroll to position [0, 0]
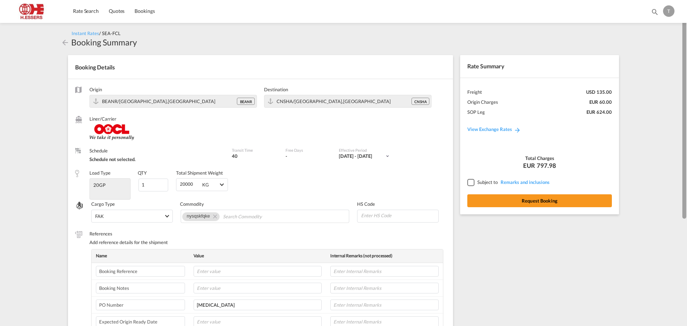
drag, startPoint x: 684, startPoint y: 140, endPoint x: 686, endPoint y: 18, distance: 122.3
click at [686, 18] on md-content "Rate Search Quotes Bookings Bookings Quotes T My Profile Logout Instant Rates /…" at bounding box center [343, 163] width 687 height 326
click at [122, 159] on div "Schedule not selected." at bounding box center [156, 159] width 135 height 6
click at [67, 44] on md-icon "icon-arrow-left" at bounding box center [65, 42] width 9 height 9
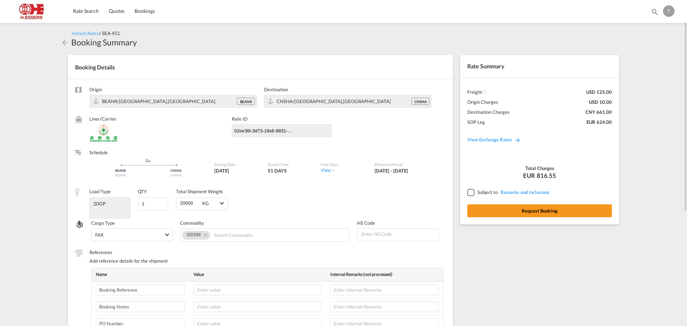
click at [64, 41] on md-icon "icon-arrow-left" at bounding box center [65, 42] width 9 height 9
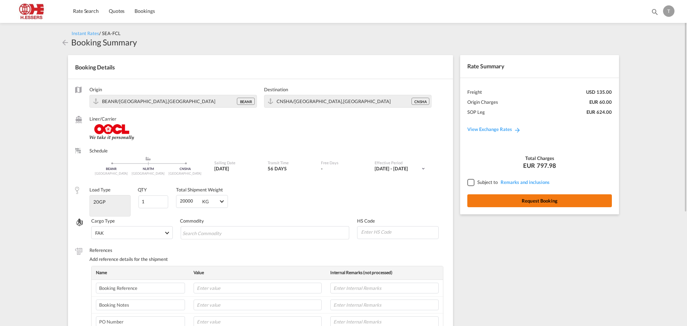
click at [573, 200] on button "Request Booking" at bounding box center [539, 200] width 144 height 13
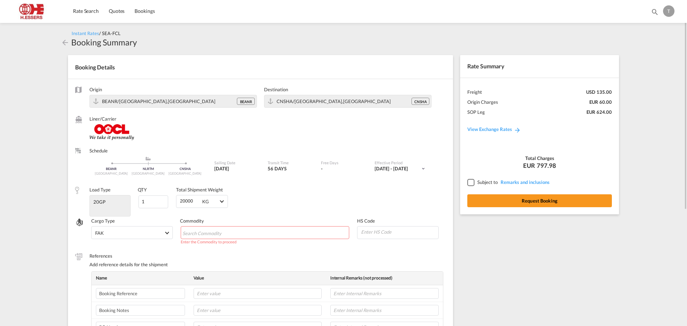
click at [320, 231] on md-chips-wrap "Chips container with autocompletion. Enter the text area, type text to search, …" at bounding box center [265, 232] width 169 height 13
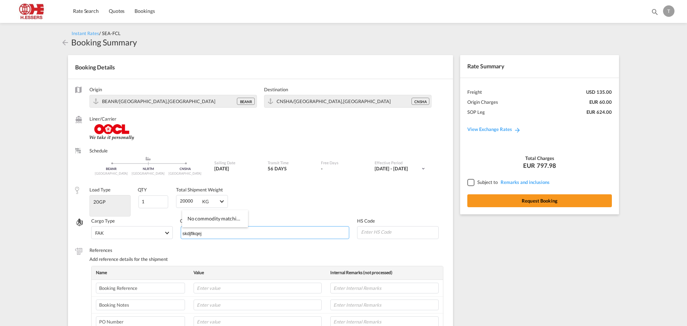
type input "skdjflkqej"
click at [470, 180] on div at bounding box center [470, 182] width 6 height 6
click at [516, 198] on button "Request Booking" at bounding box center [539, 200] width 144 height 13
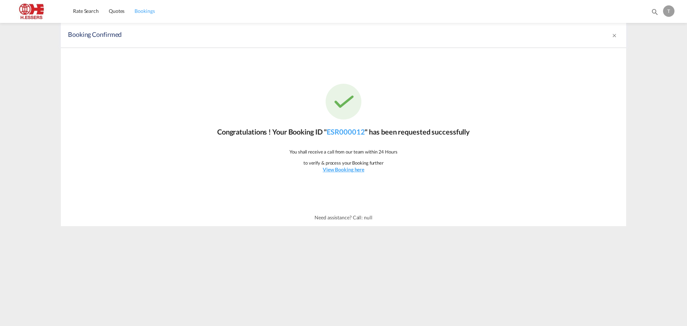
click at [147, 14] on span "Bookings" at bounding box center [144, 11] width 20 height 7
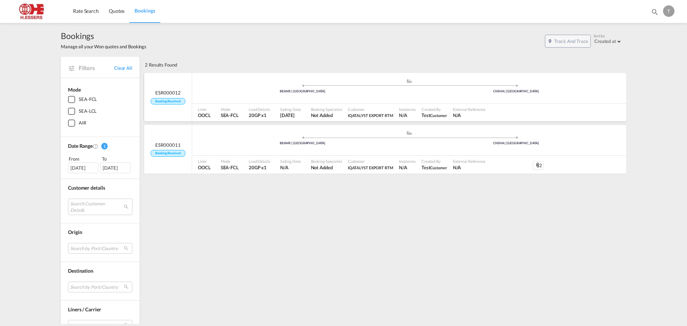
click at [220, 88] on ul ".a{fill:#aaa8ad;} .a{fill:#aaa8ad;} BEANR | [GEOGRAPHIC_DATA] [GEOGRAPHIC_DATA]…" at bounding box center [409, 87] width 427 height 4
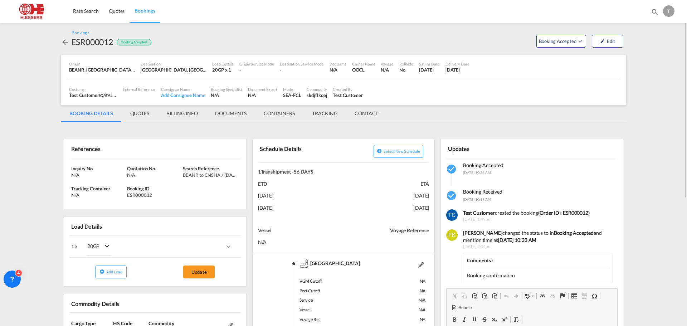
click at [185, 113] on md-tab-item "BILLING INFO" at bounding box center [182, 113] width 49 height 17
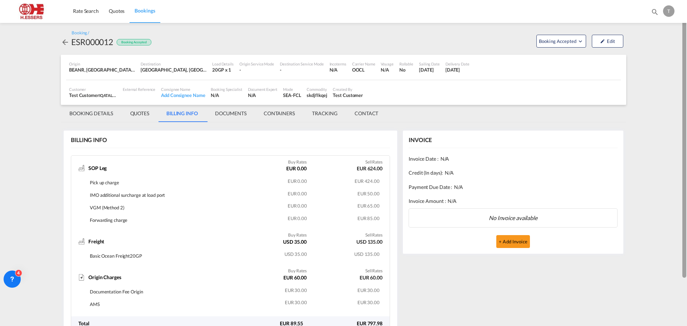
drag, startPoint x: 683, startPoint y: 112, endPoint x: 680, endPoint y: 73, distance: 39.5
click at [680, 73] on md-content "Rate Search Quotes Bookings Bookings Quotes T My Profile Logout Booking / ESR00…" at bounding box center [343, 163] width 687 height 326
click at [99, 112] on md-tab-item "BOOKING DETAILS" at bounding box center [91, 113] width 61 height 17
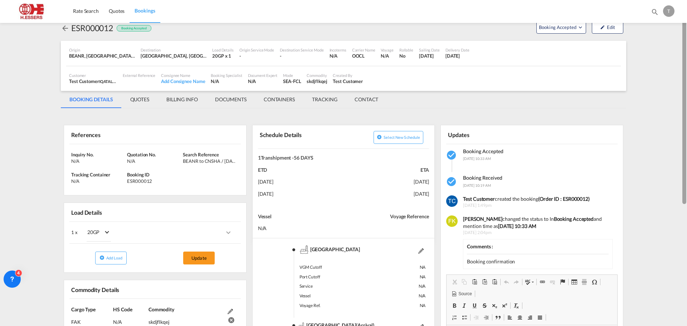
scroll to position [13, 0]
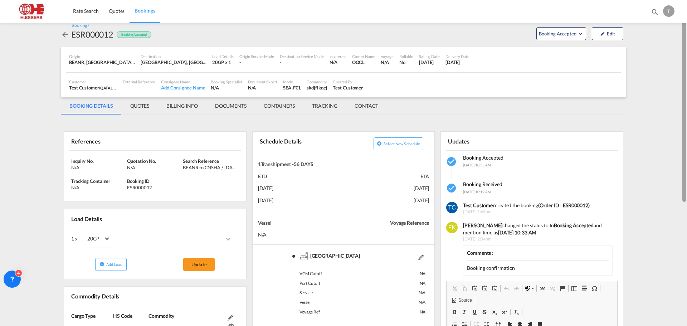
drag, startPoint x: 684, startPoint y: 61, endPoint x: 686, endPoint y: 66, distance: 5.3
click at [686, 66] on div at bounding box center [685, 162] width 1 height 323
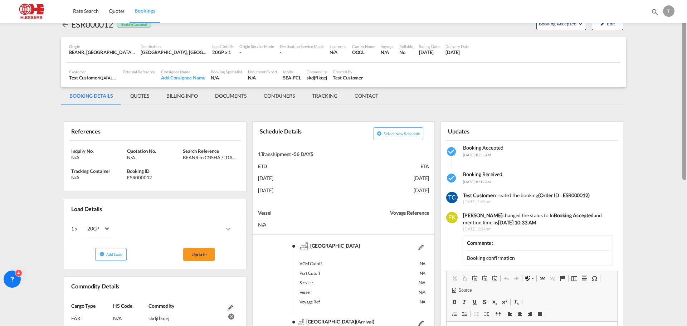
scroll to position [0, 0]
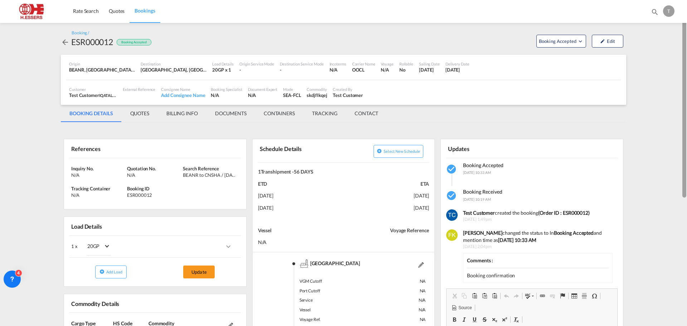
drag, startPoint x: 684, startPoint y: 141, endPoint x: 686, endPoint y: -1, distance: 142.3
click at [686, 0] on html "Rate Search Quotes Bookings Rate Search Quotes Bookings" at bounding box center [343, 163] width 687 height 326
click at [367, 113] on md-tab-item "CONTACT" at bounding box center [366, 113] width 41 height 17
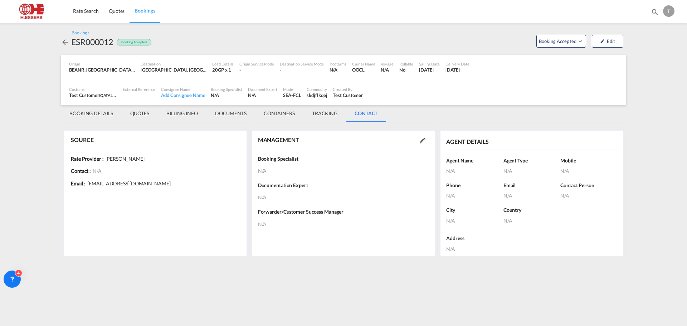
click at [138, 92] on div "External Reference" at bounding box center [139, 93] width 38 height 18
click at [609, 42] on button "Edit" at bounding box center [606, 41] width 31 height 13
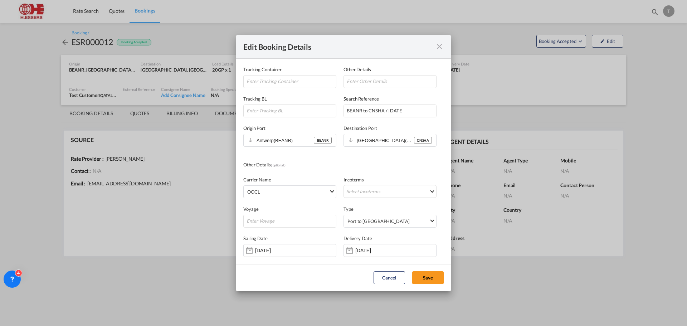
click at [450, 130] on md-dialog-content "Tracking Container Other Details Tracking BL Search Reference BEANR to CNSHA / …" at bounding box center [343, 161] width 215 height 205
click at [388, 83] on input "Tracking ContainerOther DetailsTracking ..." at bounding box center [389, 81] width 93 height 13
type input "HES123"
click at [412, 271] on button "Save" at bounding box center [427, 277] width 31 height 13
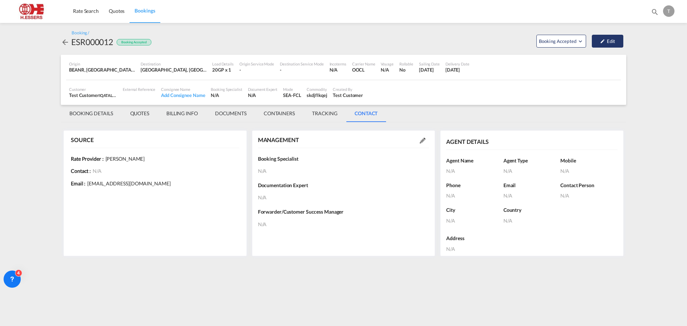
click at [603, 38] on button "Edit" at bounding box center [606, 41] width 31 height 13
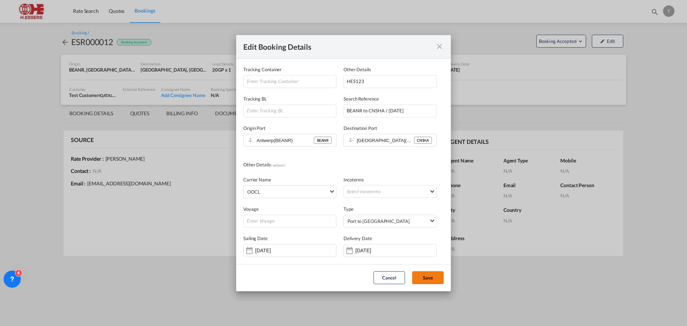
click at [427, 278] on button "Save" at bounding box center [427, 277] width 31 height 13
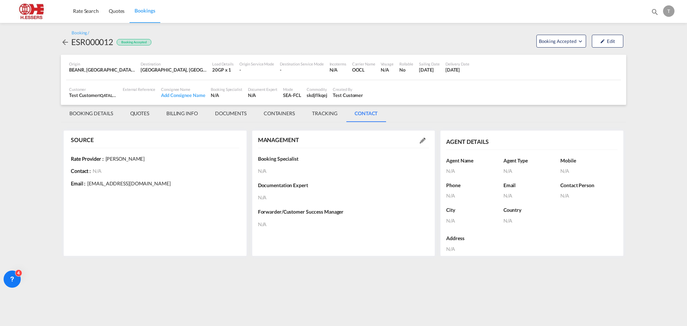
click at [181, 114] on md-tab-item "BILLING INFO" at bounding box center [182, 113] width 49 height 17
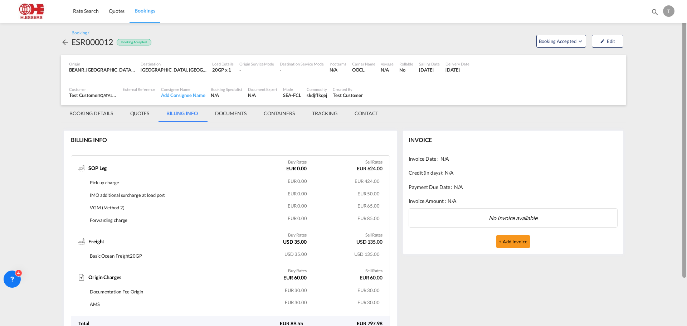
click at [686, 145] on div at bounding box center [685, 162] width 1 height 323
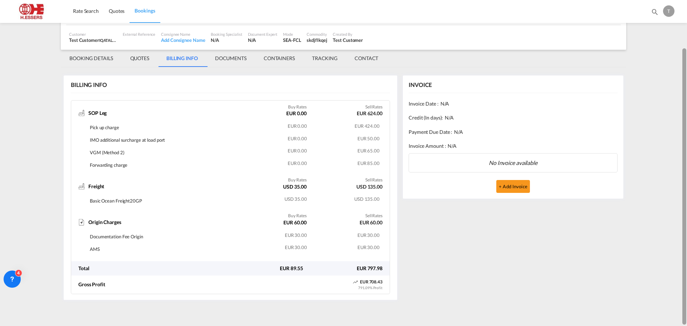
click at [686, 145] on div at bounding box center [685, 162] width 1 height 323
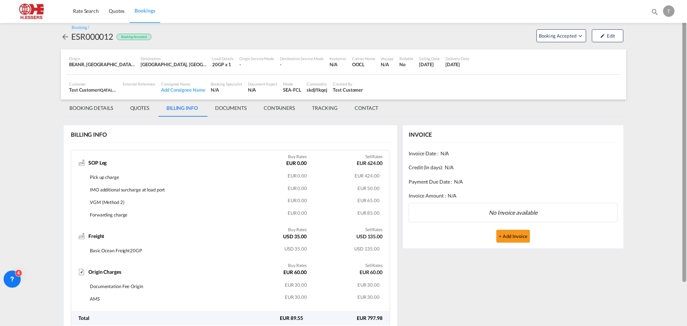
scroll to position [0, 0]
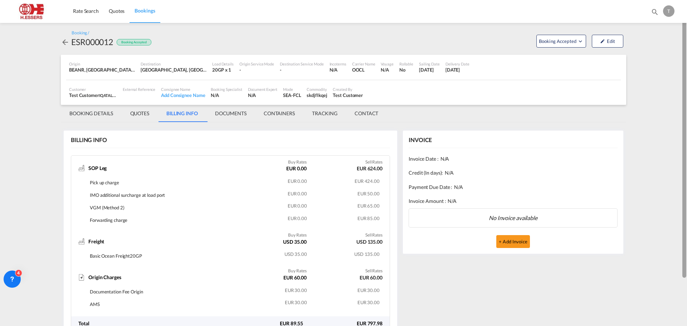
drag, startPoint x: 684, startPoint y: 147, endPoint x: 682, endPoint y: 98, distance: 48.7
click at [682, 98] on md-content "Rate Search Quotes Bookings Bookings Quotes T My Profile Logout Booking / ESR00…" at bounding box center [343, 163] width 687 height 326
